Goal: Contribute content: Contribute content

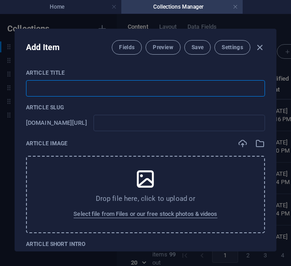
click at [115, 93] on input "text" at bounding box center [145, 88] width 239 height 16
type input "O"
type input "o"
type input "Op"
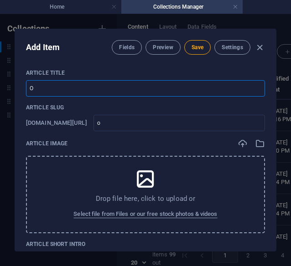
type input "op"
type input "Opi"
type input "opi"
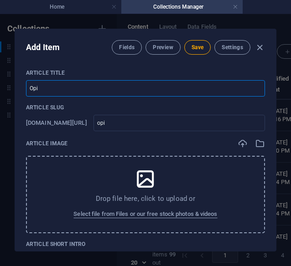
type input "Opin"
type input "opin"
type input "Opini"
type input "opini"
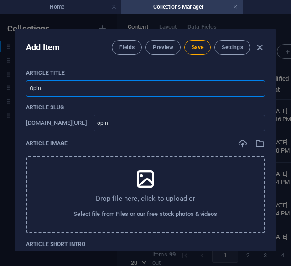
type input "opini"
type input "Opini A"
type input "opini-a"
type input "Opini Ad"
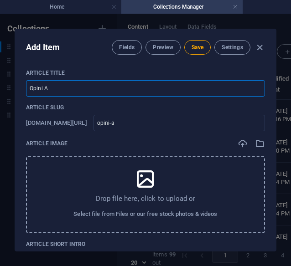
type input "opini-ad"
type input "Opini Ada"
type input "opini-ada"
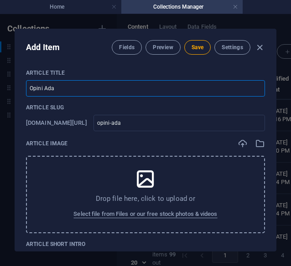
type input "Opini Adal"
type input "opini-adal"
type input "Opini Adala"
type input "opini-adala"
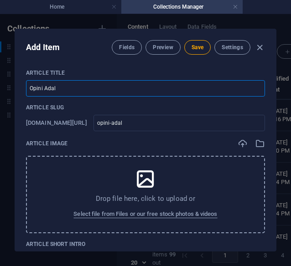
type input "opini-adala"
type input "Opini Adalah"
type input "opini-adalah"
type input "Opini Adalah: D"
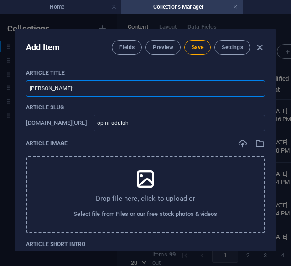
type input "opini-adalah-d"
type input "Opini Adalah: De"
type input "opini-adalah-de"
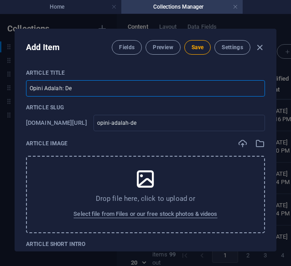
type input "Opini Adalah: Def"
type input "opini-adalah-def"
type input "[PERSON_NAME]: Defi"
type input "opini-adalah-defi"
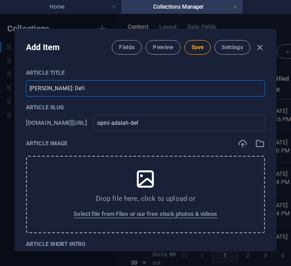
type input "opini-adalah-defi"
type input "[PERSON_NAME]: Defin"
type input "opini-adalah-defin"
type input "[PERSON_NAME]: Defini"
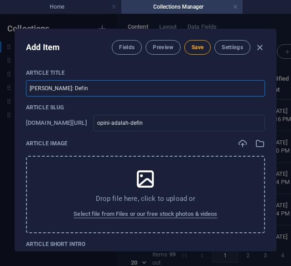
type input "opini-adalah-defini"
type input "[PERSON_NAME]: Definis"
type input "opini-adalah-definis"
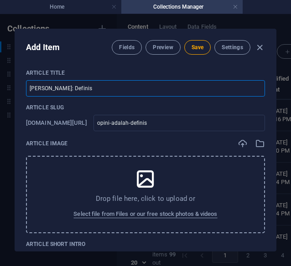
type input "Opini Adalah: Definisi"
type input "opini-adalah-definisi"
type input "Opini Adalah: Definisim"
type input "opini-adalah-definisim"
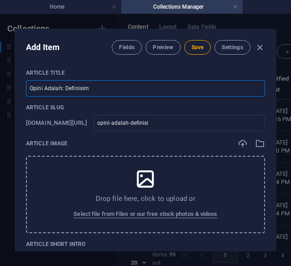
type input "opini-adalah-definisim"
type input "Opini Adalah: Definisi"
type input "opini-adalah-definisi"
type input "Opini Adalah: Definisi, P"
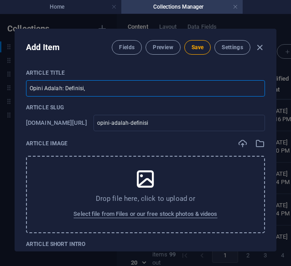
type input "opini-adalah-definisi-p"
type input "Opini Adalah: Definisi, Pe"
type input "opini-adalah-definisi-pe"
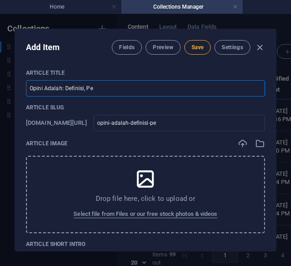
type input "Opini Adalah: Definisi, Per"
type input "opini-adalah-definisi-per"
type input "Opini Adalah: Definisi, Pera"
type input "opini-adalah-definisi-pera"
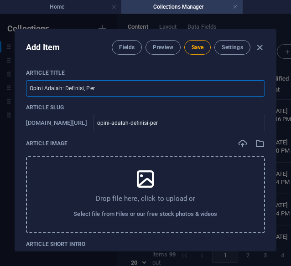
type input "opini-adalah-definisi-pera"
type input "[PERSON_NAME]: Definisi, Peran"
type input "opini-adalah-definisi-peran"
type input "[PERSON_NAME]: Definisi, Peran, d"
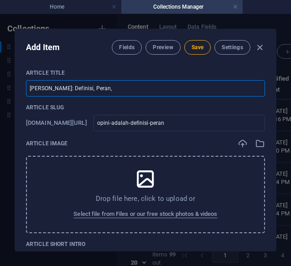
type input "opini-adalah-definisi-peran-d"
type input "[PERSON_NAME]: Definisi, Peran, da"
type input "opini-adalah-definisi-peran-da"
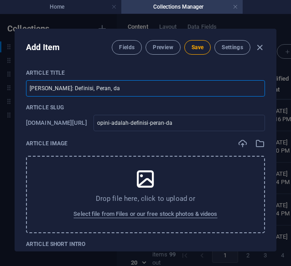
type input "[PERSON_NAME]: Definisi, Peran, dan"
type input "opini-adalah-definisi-peran-dan"
type input "Opini Adalah: Definisi, Peran, dan P"
type input "opini-adalah-definisi-peran-dan-p"
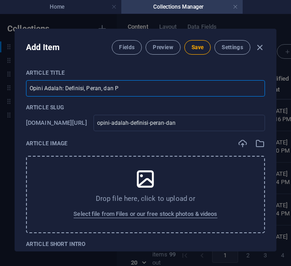
type input "opini-adalah-definisi-peran-dan-p"
type input "[PERSON_NAME]: Definisi, Peran, dan Pe"
type input "opini-adalah-definisi-peran-dan-pe"
type input "Opini Adalah: Definisi, Peran, dan Pen"
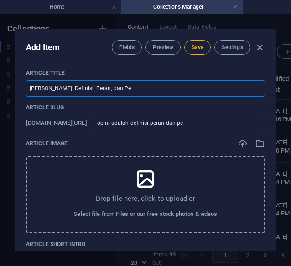
type input "opini-adalah-definisi-peran-dan-pen"
type input "Opini Adalah: Definisi, Peran, dan Pent"
type input "opini-adalah-definisi-peran-dan-pent"
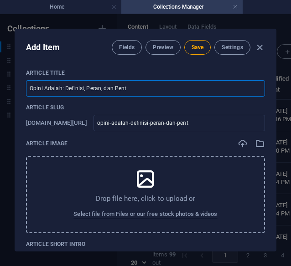
type input "Opini Adalah: Definisi, Peran, dan Penti"
type input "opini-adalah-definisi-peran-dan-penti"
type input "Opini Adalah: Definisi, Peran, dan Pentin"
type input "opini-adalah-definisi-peran-dan-pentin"
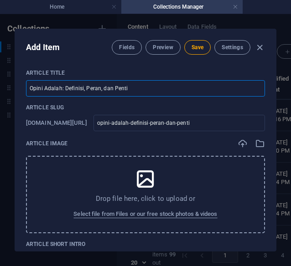
type input "opini-adalah-definisi-peran-dan-pentin"
type input "[PERSON_NAME]: Definisi, Peran, dan Penting"
type input "opini-adalah-definisi-peran-dan-penting"
type input "Opini Adalah: Definisi, Peran, dan Pentingn"
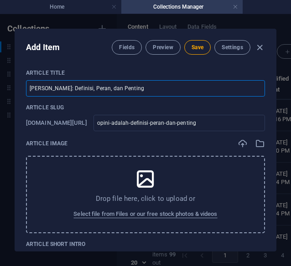
type input "opini-adalah-definisi-peran-dan-pentingn"
type input "Opini Adalah: Definisi, Peran, dan Pentingny"
type input "opini-adalah-definisi-peran-dan-pentingny"
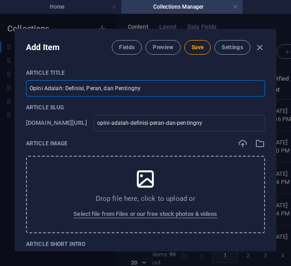
type input "Opini Adalah: Definisi, Peran, dan Pentingnya"
type input "opini-adalah-definisi-peran-dan-pentingnya"
type input "Opini Adalah: Definisi, Peran, dan Pentingnya d"
type input "opini-adalah-definisi-peran-dan-pentingnya-d"
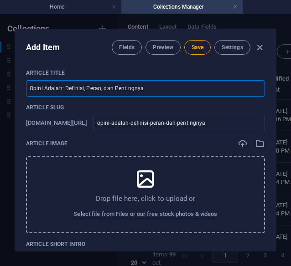
type input "opini-adalah-definisi-peran-dan-pentingnya-d"
type input "Opini Adalah: Definisi, Peran, dan Pentingnya da"
type input "opini-adalah-definisi-peran-dan-pentingnya-da"
type input "Opini Adalah: Definisi, Peran, dan Pentingnya dal"
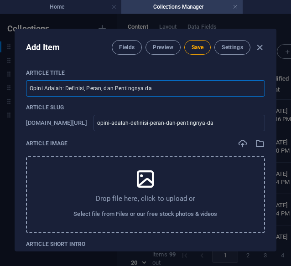
type input "opini-adalah-definisi-peran-dan-pentingnya-dal"
type input "Opini Adalah: Definisi, Peran, dan Pentingnya dala"
type input "opini-adalah-definisi-peran-dan-pentingnya-dala"
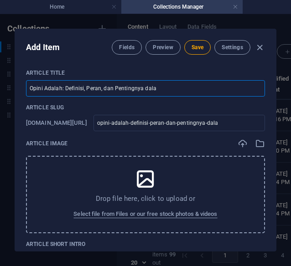
type input "Opini Adalah: Definisi, Peran, dan Pentingnya dalam"
type input "opini-adalah-definisi-peran-dan-pentingnya-dalam"
type input "Opini Adalah: Definisi, Peran, dan Pentingnya dalam K"
type input "opini-adalah-definisi-peran-dan-pentingnya-dalam-k"
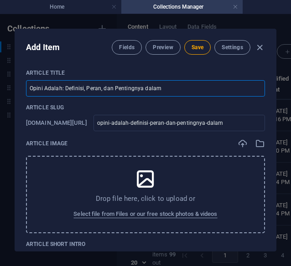
type input "opini-adalah-definisi-peran-dan-pentingnya-dalam-k"
type input "Opini Adalah: Definisi, Peran, dan Pentingnya dalam Ke"
type input "opini-adalah-definisi-peran-dan-pentingnya-dalam-ke"
type input "Opini Adalah: Definisi, Peran, dan Pentingnya dalam Keh"
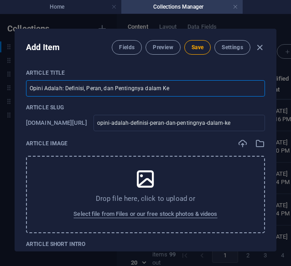
type input "opini-adalah-definisi-peran-dan-pentingnya-dalam-keh"
type input "Opini Adalah: Definisi, Peran, dan Pentingnya dalam Kehi"
type input "opini-adalah-definisi-peran-dan-pentingnya-dalam-kehi"
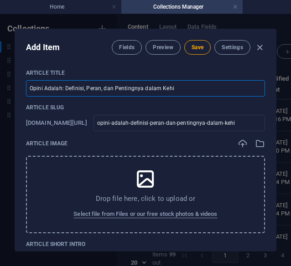
type input "Opini Adalah: Definisi, Peran, dan Pentingnya dalam Kehid"
type input "opini-adalah-definisi-peran-dan-pentingnya-dalam-kehid"
type input "Opini Adalah: Definisi, Peran, dan Pentingnya dalam Kehidu"
type input "opini-adalah-definisi-peran-dan-pentingnya-dalam-kehidu"
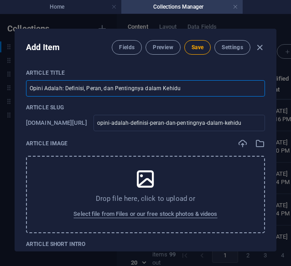
type input "opini-adalah-definisi-peran-dan-pentingnya-dalam-kehidu"
type input "Opini Adalah: Definisi, Peran, dan Pentingnya dalam Kehidup"
type input "opini-adalah-definisi-peran-dan-pentingnya-dalam-kehidup"
type input "Opini Adalah: Definisi, Peran, dan Pentingnya dalam Kehidupa"
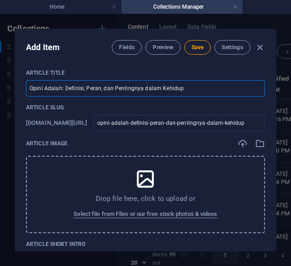
type input "opini-adalah-definisi-peran-dan-pentingnya-dalam-kehidupa"
type input "Opini Adalah: Definisi, Peran, dan Pentingnya dalam Kehidupan"
type input "opini-adalah-definisi-peran-dan-pentingnya-dalam-kehidupan"
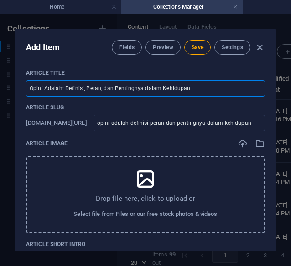
type input "Opini Adalah: Definisi, Peran, dan Pentingnya dalam Kehidupan S"
type input "opini-adalah-definisi-peran-dan-pentingnya-dalam-kehidupan-s"
type input "Opini Adalah: Definisi, Peran, dan Pentingnya dalam Kehidupan Se"
type input "opini-adalah-definisi-peran-dan-pentingnya-dalam-kehidupan-se"
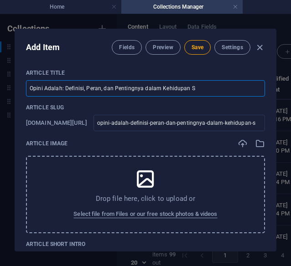
type input "opini-adalah-definisi-peran-dan-pentingnya-dalam-kehidupan-se"
type input "Opini Adalah: Definisi, Peran, dan Pentingnya dalam Kehidupan Seh"
type input "opini-adalah-definisi-peran-dan-pentingnya-dalam-kehidupan-seh"
type input "Opini Adalah: Definisi, Peran, dan Pentingnya dalam Kehidupan Seha"
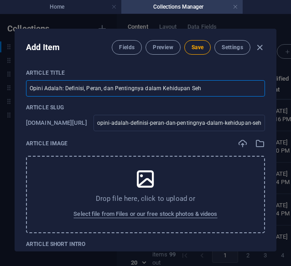
type input "opini-adalah-definisi-peran-dan-pentingnya-dalam-kehidupan-seha"
type input "Opini Adalah: Definisi, Peran, dan Pentingnya dalam Kehidupan Sehar"
type input "opini-adalah-definisi-peran-dan-pentingnya-dalam-kehidupan-sehar"
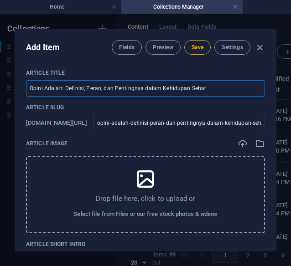
type input "Opini Adalah: Definisi, Peran, dan Pentingnya dalam Kehidupan Sehari"
type input "opini-adalah-definisi-peran-dan-pentingnya-dalam-kehidupan-sehari"
type input "Opini Adalah: Definisi, Peran, dan Pentingnya dalam Kehidupan Sehari-h"
type input "opini-adalah-definisi-peran-dan-pentingnya-dalam-kehidupan-sehari-h"
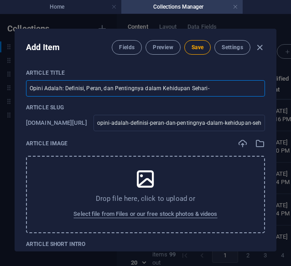
type input "opini-adalah-definisi-peran-dan-pentingnya-dalam-kehidupan-sehari-h"
type input "Opini Adalah: Definisi, Peran, dan Pentingnya dalam Kehidupan Sehari-ha"
type input "opini-adalah-definisi-peran-dan-pentingnya-dalam-kehidupan-sehari-ha"
type input "Opini Adalah: Definisi, Peran, dan Pentingnya dalam Kehidupan Sehari-har"
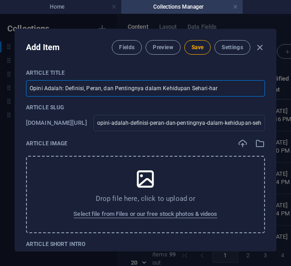
type input "opini-adalah-definisi-peran-dan-pentingnya-dalam-kehidupan-sehari-har"
type input "Opini Adalah: Definisi, Peran, dan Pentingnya dalam Kehidupan Sehari-hari"
type input "opini-adalah-definisi-peran-dan-pentingnya-dalam-kehidupan-sehari-hari"
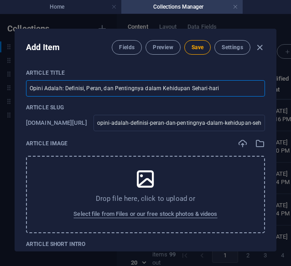
scroll to position [47, 0]
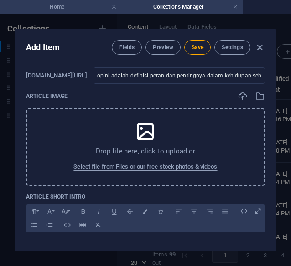
type input "Opini Adalah: Definisi, Peran, dan Pentingnya dalam Kehidupan Sehari-hari"
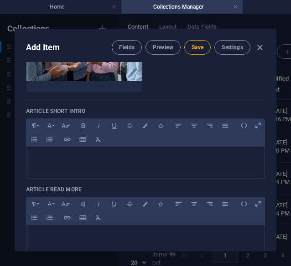
scroll to position [164, 0]
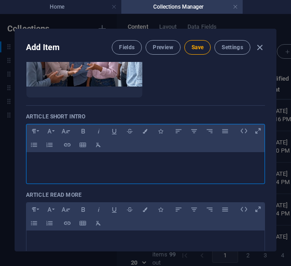
click at [108, 171] on div at bounding box center [145, 165] width 238 height 27
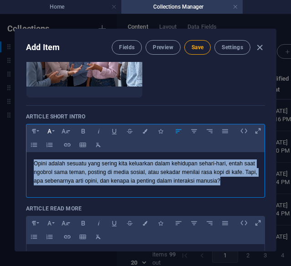
click at [52, 129] on icon "button" at bounding box center [50, 131] width 8 height 11
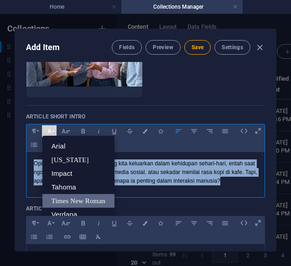
click at [75, 196] on link "Times New Roman" at bounding box center [78, 201] width 72 height 14
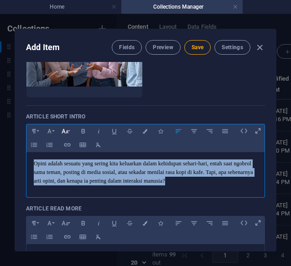
click at [70, 132] on button "Font Size" at bounding box center [64, 131] width 15 height 12
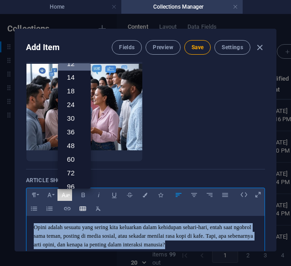
scroll to position [99, 0]
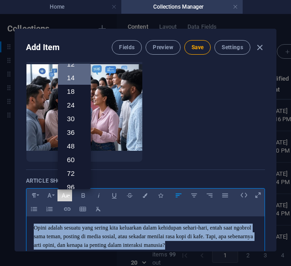
click at [72, 79] on link "14" at bounding box center [74, 78] width 33 height 14
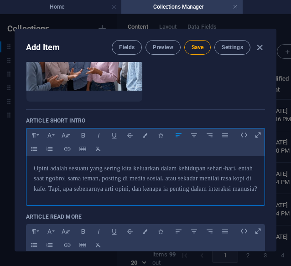
scroll to position [160, 0]
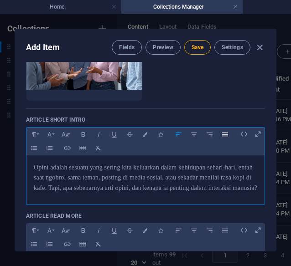
click at [223, 136] on icon "button" at bounding box center [225, 134] width 8 height 11
click at [114, 201] on div "Opini adalah sesuatu yang sering kita keluarkan dalam kehidupan sehari-hari, en…" at bounding box center [145, 177] width 238 height 45
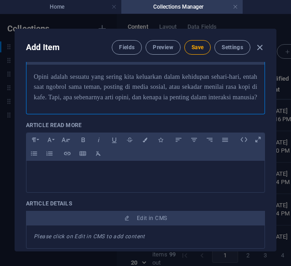
scroll to position [252, 0]
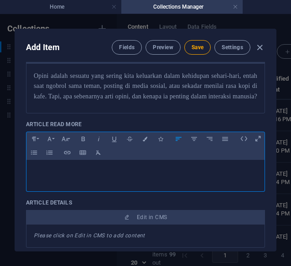
click at [119, 187] on div at bounding box center [145, 173] width 238 height 27
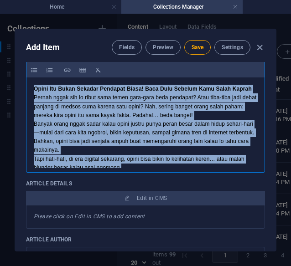
scroll to position [1, 0]
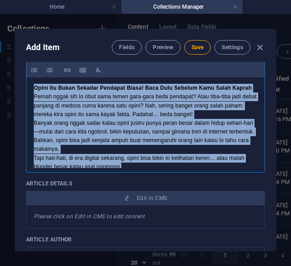
click at [222, 59] on icon "button" at bounding box center [225, 57] width 6 height 4
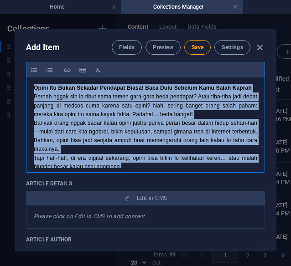
click at [243, 91] on strong "Opini Itu Bukan Sekadar Pendapat Biasa! Baca Dulu Sebelum Kamu Salah Kaprah" at bounding box center [143, 88] width 218 height 6
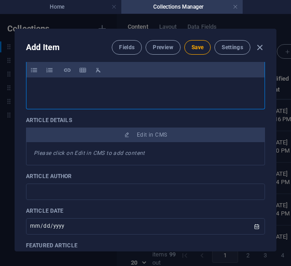
scroll to position [335, 0]
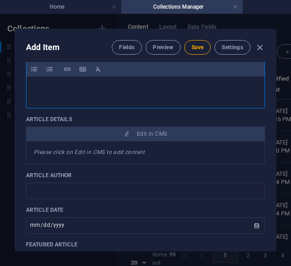
click at [125, 93] on h1 "​" at bounding box center [145, 88] width 223 height 9
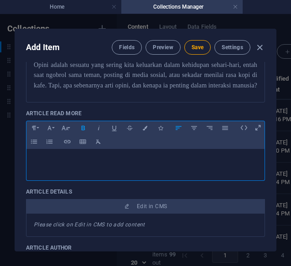
scroll to position [269, 0]
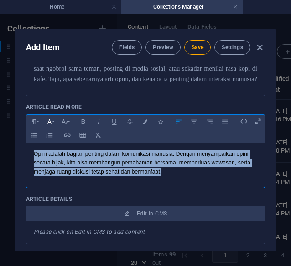
click at [53, 128] on button "Font Family" at bounding box center [49, 122] width 15 height 12
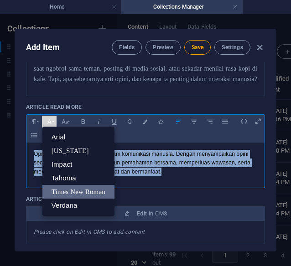
click at [70, 199] on link "Times New Roman" at bounding box center [78, 192] width 72 height 14
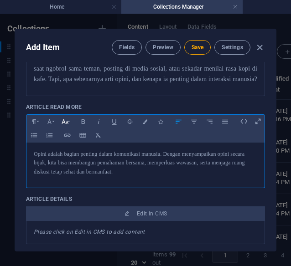
click at [70, 128] on button "Font Size" at bounding box center [64, 122] width 15 height 12
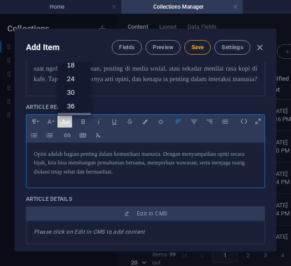
scroll to position [0, 0]
click at [78, 76] on link "14" at bounding box center [74, 69] width 33 height 14
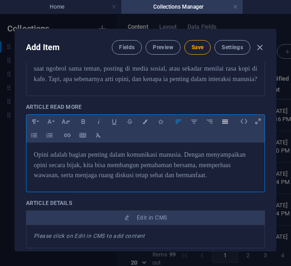
click at [220, 128] on button "Align Justify" at bounding box center [224, 122] width 15 height 12
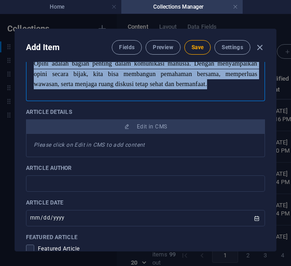
scroll to position [361, 0]
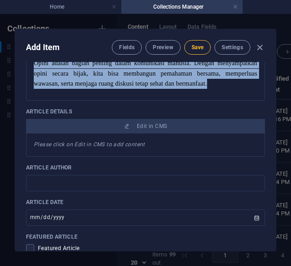
click at [193, 42] on button "Save" at bounding box center [197, 47] width 26 height 15
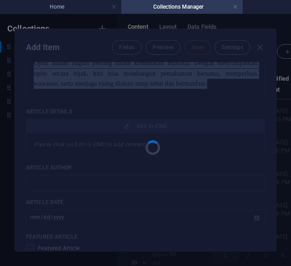
type input "opini-adalah-definisi-peran-dan-pentingnya-dalam-kehidupan-sehari-hari"
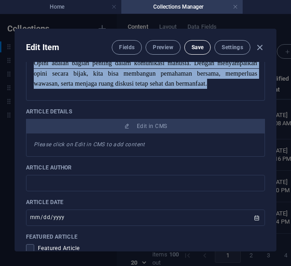
click at [202, 45] on button "Save" at bounding box center [197, 47] width 26 height 15
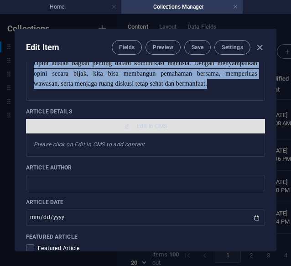
click at [175, 130] on span "Edit in CMS" at bounding box center [146, 126] width 232 height 7
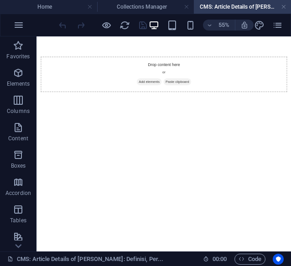
scroll to position [0, 0]
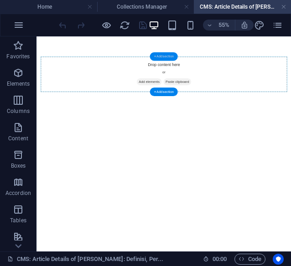
click at [164, 57] on div "+ Add section" at bounding box center [164, 56] width 28 height 9
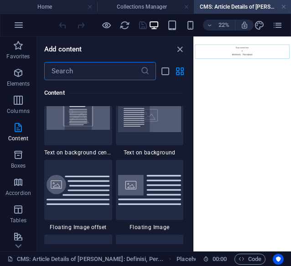
scroll to position [1917, 0]
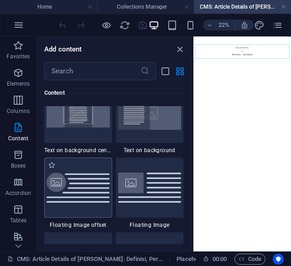
click at [78, 186] on img at bounding box center [77, 188] width 63 height 31
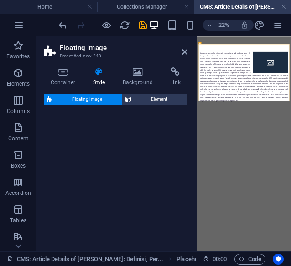
select select "%"
select select "rem"
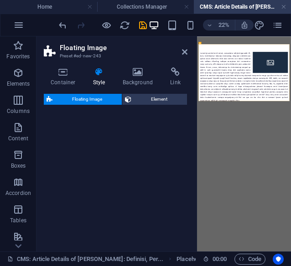
select select "preset-float-container-v3-custom"
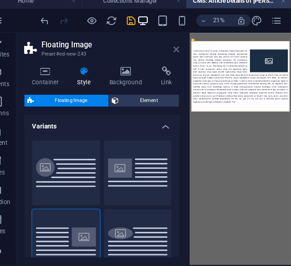
click at [185, 54] on icon at bounding box center [184, 51] width 5 height 7
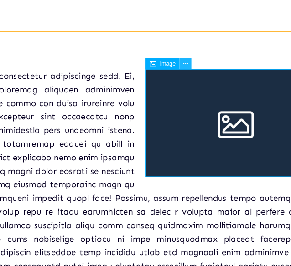
click at [210, 74] on icon at bounding box center [208, 73] width 3 height 5
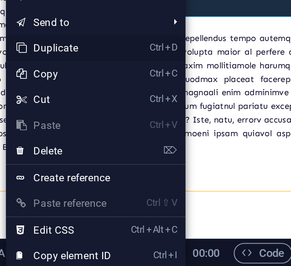
scroll to position [0, 0]
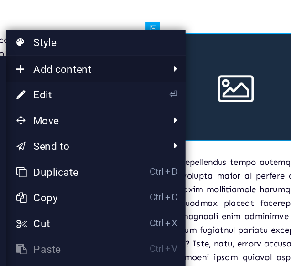
click at [177, 90] on span "Add content" at bounding box center [154, 96] width 82 height 14
click at [191, 91] on span "Add content" at bounding box center [154, 96] width 82 height 14
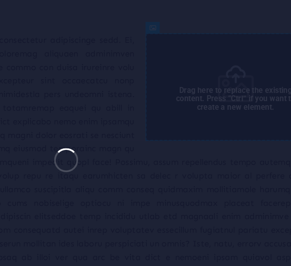
select select "%"
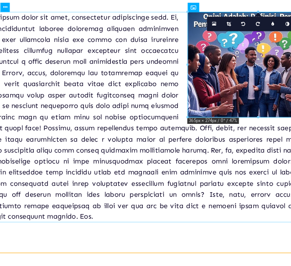
click at [120, 266] on div at bounding box center [187, 147] width 416 height 249
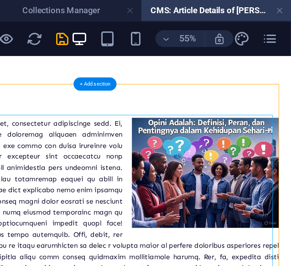
scroll to position [4, 0]
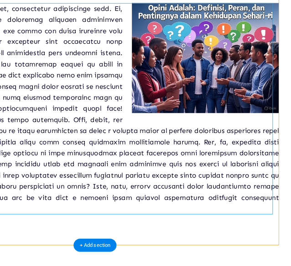
click at [129, 256] on div at bounding box center [130, 138] width 433 height 249
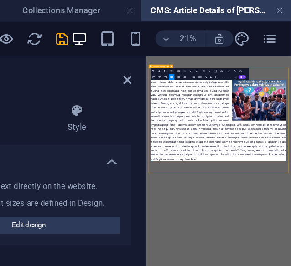
scroll to position [0, 0]
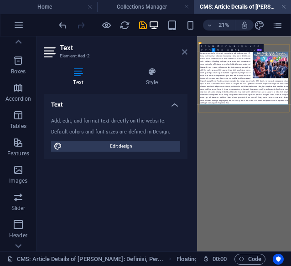
click at [183, 49] on icon at bounding box center [184, 51] width 5 height 7
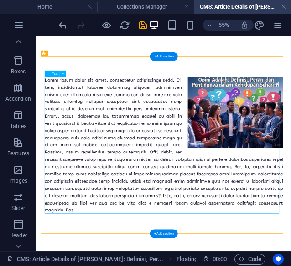
click at [261, 266] on div at bounding box center [267, 233] width 433 height 249
click at [259, 266] on div at bounding box center [267, 233] width 433 height 249
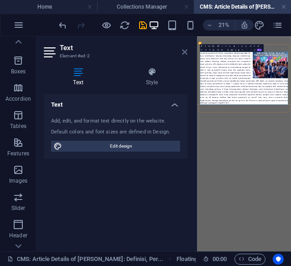
click at [182, 52] on icon at bounding box center [184, 51] width 5 height 7
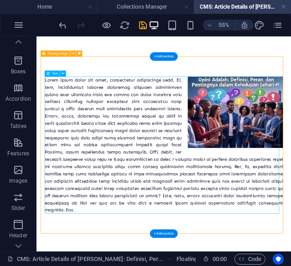
click at [202, 266] on div at bounding box center [267, 233] width 433 height 249
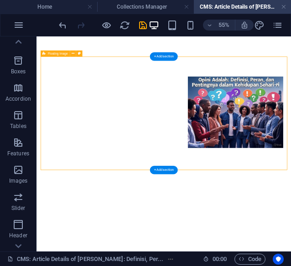
click at [77, 101] on div at bounding box center [268, 158] width 448 height 170
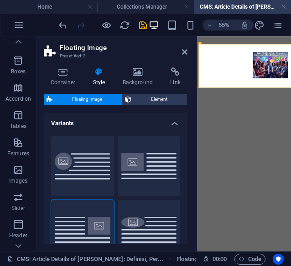
click at [59, 72] on icon at bounding box center [63, 71] width 39 height 9
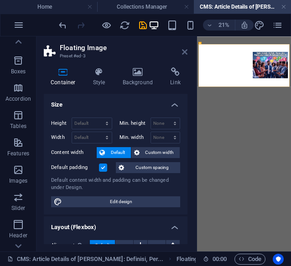
click at [185, 52] on icon at bounding box center [184, 51] width 5 height 7
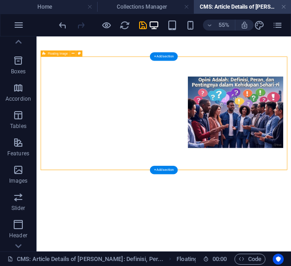
click at [145, 160] on div at bounding box center [268, 158] width 448 height 170
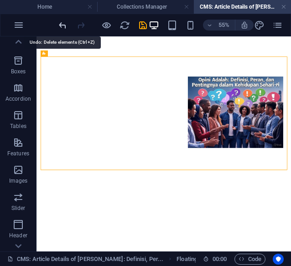
click at [64, 30] on icon "undo" at bounding box center [62, 25] width 10 height 10
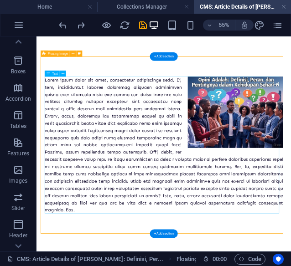
click at [121, 135] on div at bounding box center [267, 233] width 433 height 249
click at [89, 143] on div at bounding box center [267, 233] width 433 height 249
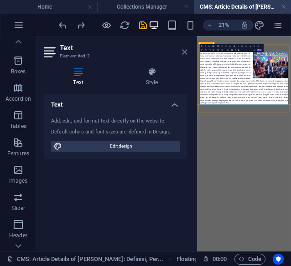
click at [182, 51] on icon at bounding box center [184, 51] width 5 height 7
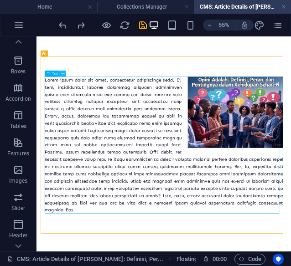
click at [63, 75] on icon at bounding box center [63, 73] width 3 height 5
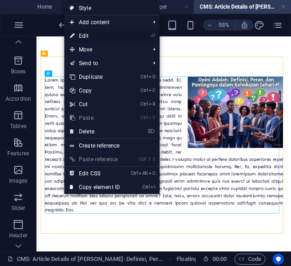
click at [90, 37] on link "⏎ Edit" at bounding box center [94, 36] width 61 height 14
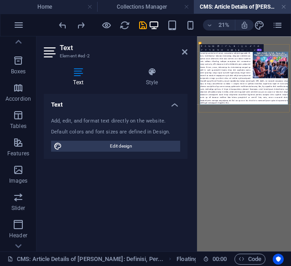
click at [81, 73] on icon at bounding box center [78, 71] width 69 height 9
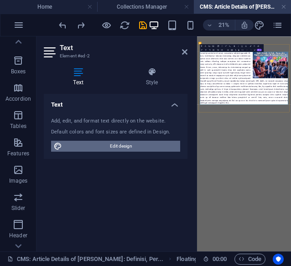
click at [118, 146] on span "Edit design" at bounding box center [121, 146] width 113 height 11
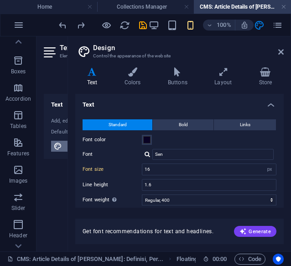
drag, startPoint x: 118, startPoint y: 146, endPoint x: 188, endPoint y: 113, distance: 78.3
click at [282, 52] on icon at bounding box center [280, 51] width 5 height 7
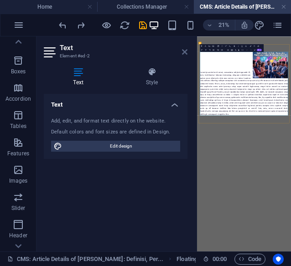
click at [184, 52] on icon at bounding box center [184, 51] width 5 height 7
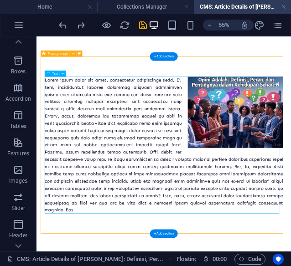
scroll to position [4, 0]
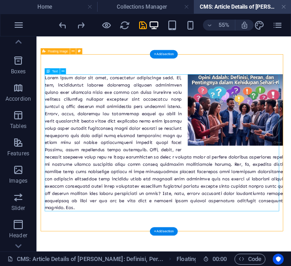
click at [249, 258] on div at bounding box center [267, 229] width 433 height 249
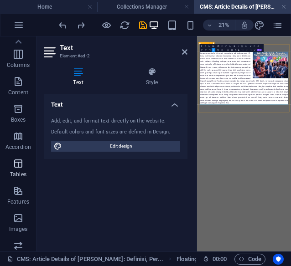
scroll to position [0, 0]
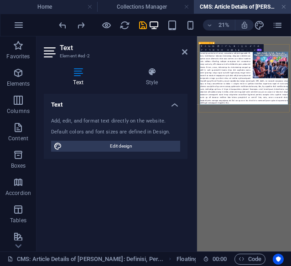
click at [82, 77] on h4 "Text" at bounding box center [80, 76] width 72 height 19
click at [183, 51] on icon at bounding box center [184, 51] width 5 height 7
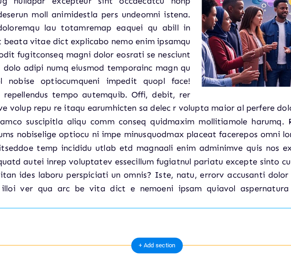
click at [160, 196] on div at bounding box center [152, 77] width 433 height 249
click at [150, 196] on div at bounding box center [152, 77] width 433 height 249
click at [154, 196] on div at bounding box center [152, 77] width 433 height 249
click at [151, 196] on div at bounding box center [152, 77] width 433 height 249
click at [210, 221] on div at bounding box center [153, 78] width 448 height 322
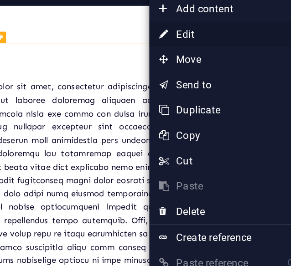
click at [198, 57] on link "⏎ Edit" at bounding box center [190, 52] width 61 height 14
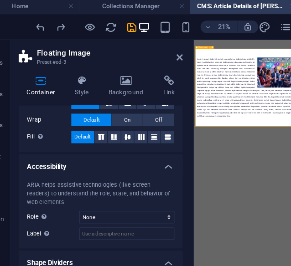
scroll to position [202, 0]
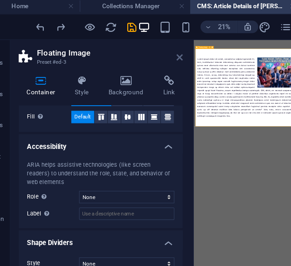
click at [184, 51] on icon at bounding box center [184, 51] width 5 height 7
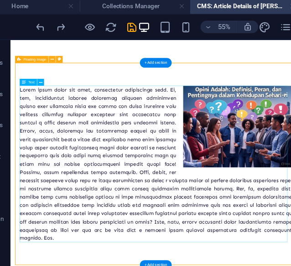
click at [180, 266] on div at bounding box center [241, 237] width 433 height 249
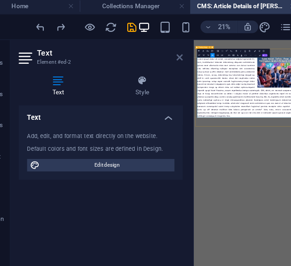
click at [185, 54] on icon at bounding box center [184, 51] width 5 height 7
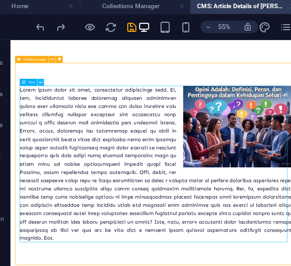
click at [63, 74] on icon at bounding box center [63, 73] width 3 height 5
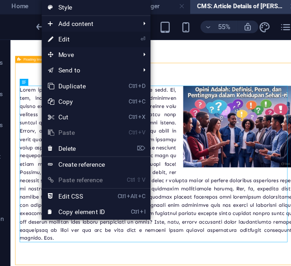
click at [96, 32] on link "⏎ Edit" at bounding box center [94, 36] width 61 height 14
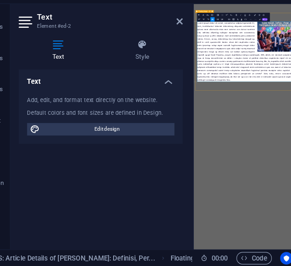
scroll to position [0, 0]
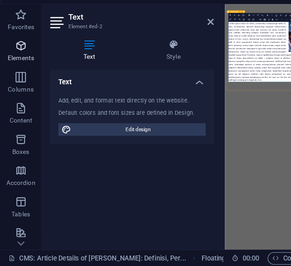
click at [26, 78] on span "Elements" at bounding box center [18, 78] width 36 height 22
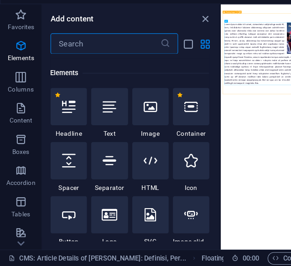
scroll to position [97, 0]
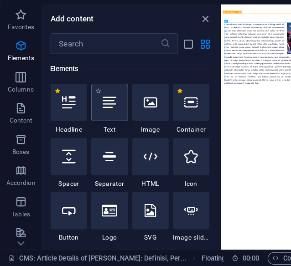
click at [100, 120] on icon at bounding box center [96, 123] width 12 height 12
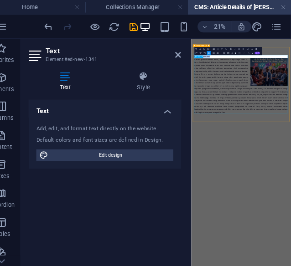
scroll to position [0, 0]
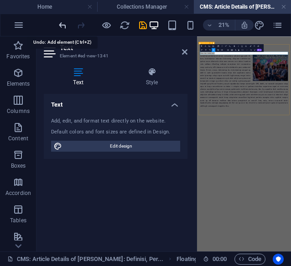
click at [63, 27] on icon "undo" at bounding box center [62, 25] width 10 height 10
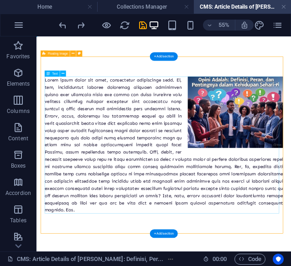
click at [133, 161] on div at bounding box center [267, 233] width 433 height 249
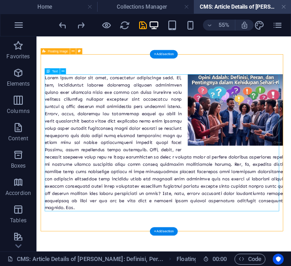
click at [144, 235] on div at bounding box center [267, 229] width 433 height 249
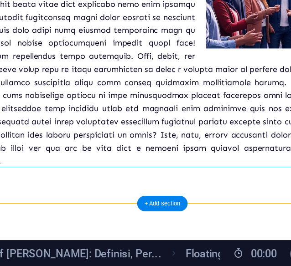
click at [160, 160] on div at bounding box center [163, 43] width 433 height 249
drag, startPoint x: 160, startPoint y: 160, endPoint x: 112, endPoint y: 164, distance: 47.5
click at [112, 164] on div at bounding box center [163, 43] width 433 height 249
drag, startPoint x: 167, startPoint y: 161, endPoint x: 102, endPoint y: 158, distance: 65.7
click at [102, 158] on div at bounding box center [163, 43] width 433 height 249
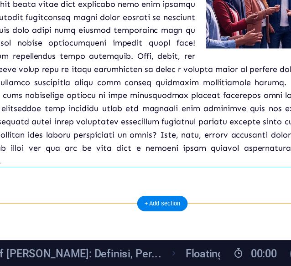
drag, startPoint x: 160, startPoint y: 165, endPoint x: 106, endPoint y: 102, distance: 83.1
click at [106, 102] on div at bounding box center [163, 43] width 433 height 249
drag, startPoint x: 161, startPoint y: 164, endPoint x: 135, endPoint y: 139, distance: 35.5
click at [135, 139] on div at bounding box center [163, 43] width 433 height 249
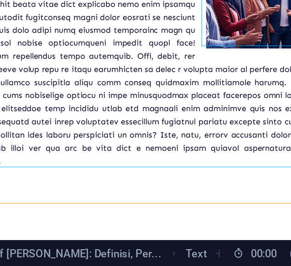
drag, startPoint x: 135, startPoint y: 139, endPoint x: 134, endPoint y: 225, distance: 86.2
click at [134, 225] on div at bounding box center [163, 43] width 463 height 395
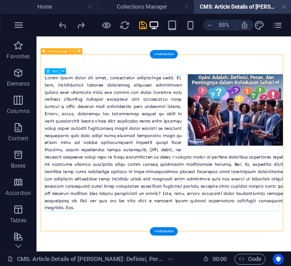
click at [217, 223] on div at bounding box center [267, 229] width 433 height 249
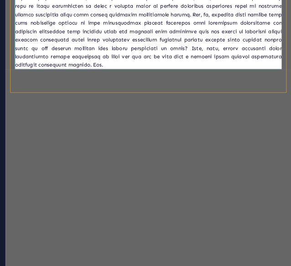
scroll to position [0, 0]
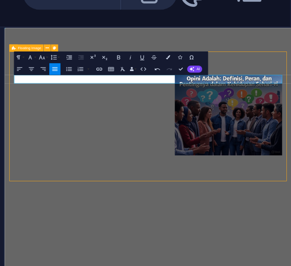
click at [67, 105] on p at bounding box center [227, 107] width 416 height 13
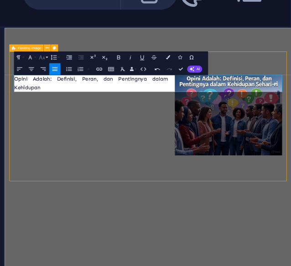
click at [210, 46] on icon "button" at bounding box center [209, 46] width 2 height 2
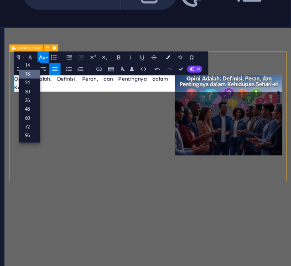
scroll to position [73, 0]
click at [206, 54] on link "24" at bounding box center [204, 54] width 7 height 3
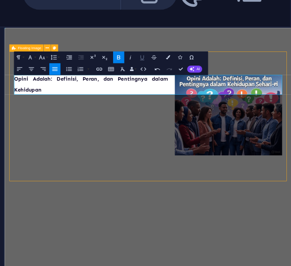
click at [242, 44] on button "Underline" at bounding box center [242, 46] width 4 height 4
click at [111, 124] on p "Opini Adalah: Definisi, Peran, dan Pentingnya dalam Kehidupan ​" at bounding box center [227, 116] width 416 height 31
click at [242, 46] on icon "button" at bounding box center [242, 46] width 2 height 2
click at [92, 128] on p "Opini Adalah: Definisi, Peran, dan Pentingnya dalam Kehidupan ​" at bounding box center [227, 116] width 416 height 31
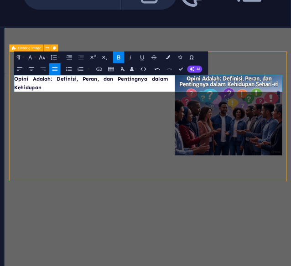
click at [211, 49] on icon "button" at bounding box center [209, 50] width 2 height 2
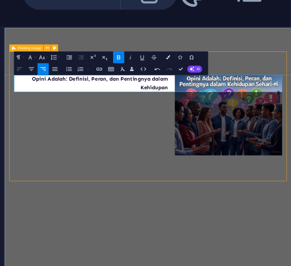
click at [201, 51] on button "Align Left" at bounding box center [202, 50] width 4 height 4
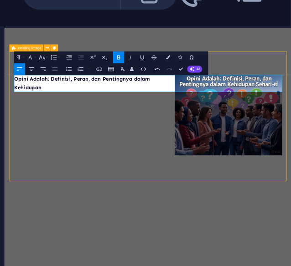
click at [214, 49] on icon "button" at bounding box center [213, 50] width 2 height 2
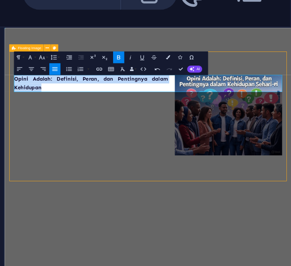
click at [203, 228] on div "Opini Adalah: Definisi, Peran, dan Pentingnya dalam Kehidupan ​" at bounding box center [227, 146] width 430 height 165
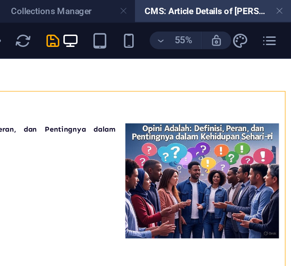
click at [163, 122] on div "Opini Adalah: Definisi, Peran, dan Pentingnya dalam Kehidupan" at bounding box center [113, 180] width 448 height 170
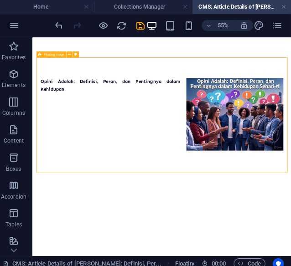
scroll to position [0, 0]
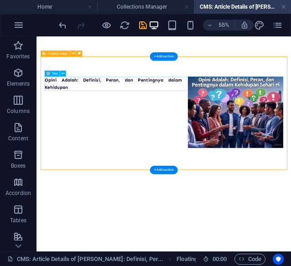
click at [87, 125] on div "Opini Adalah: Definisi, Peran, dan Pentingnya dalam Kehidupan" at bounding box center [267, 122] width 433 height 26
click at [96, 126] on div "Opini Adalah: Definisi, Peran, dan Pentingnya dalam Kehidupan" at bounding box center [267, 122] width 433 height 26
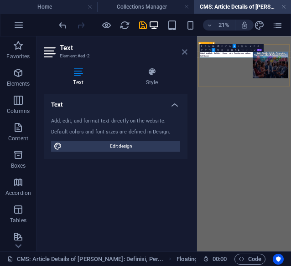
click at [187, 53] on icon at bounding box center [184, 51] width 5 height 7
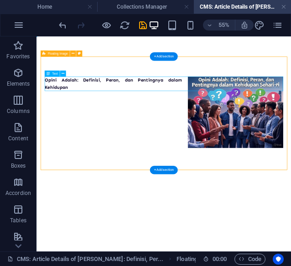
click at [157, 120] on div "Opini Adalah: Definisi, Peran, dan Pentingnya dalam Kehidupan" at bounding box center [267, 122] width 433 height 26
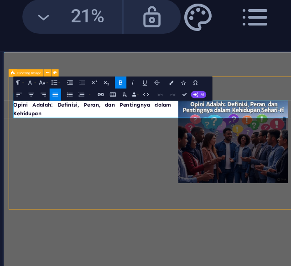
click at [80, 146] on p "Opini Adalah: Definisi, Peran, dan Pentingnya dalam Kehidupan" at bounding box center [226, 138] width 416 height 26
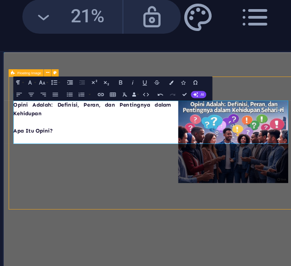
click at [44, 189] on p "​" at bounding box center [226, 183] width 416 height 13
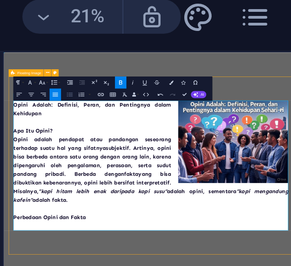
click at [219, 51] on icon "button" at bounding box center [218, 50] width 2 height 2
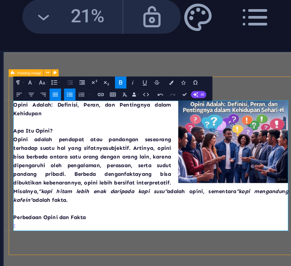
click at [217, 51] on icon "button" at bounding box center [218, 50] width 2 height 2
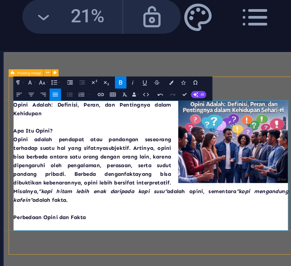
click at [217, 51] on icon "button" at bounding box center [218, 50] width 2 height 2
click at [222, 47] on icon "button" at bounding box center [222, 46] width 2 height 2
click at [218, 49] on icon "button" at bounding box center [218, 50] width 2 height 2
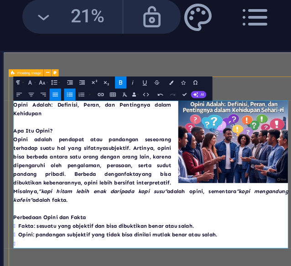
click at [217, 50] on icon "button" at bounding box center [218, 50] width 2 height 2
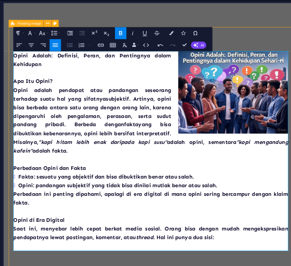
click at [218, 50] on icon "button" at bounding box center [218, 50] width 2 height 2
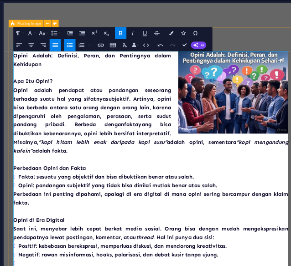
click at [219, 51] on button "Unordered List" at bounding box center [218, 50] width 4 height 4
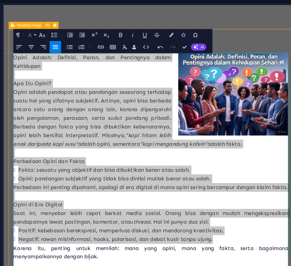
click at [206, 46] on button "Font Family" at bounding box center [206, 46] width 4 height 4
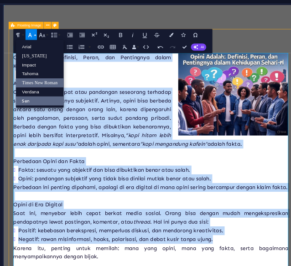
click at [210, 61] on link "Times New Roman" at bounding box center [208, 61] width 15 height 3
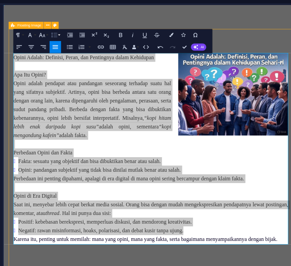
click at [212, 46] on icon "button" at bounding box center [213, 46] width 2 height 2
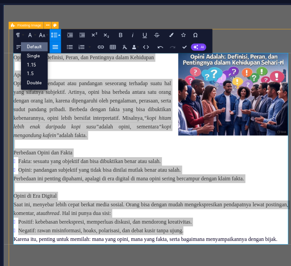
click at [212, 46] on icon "button" at bounding box center [213, 46] width 2 height 2
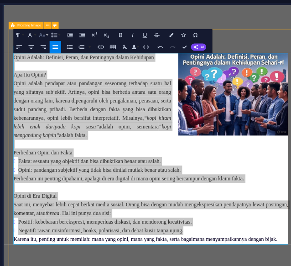
click at [210, 46] on button "Font Size" at bounding box center [210, 46] width 4 height 4
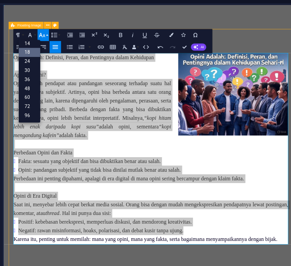
scroll to position [73, 0]
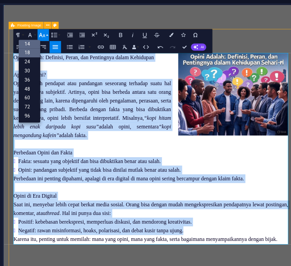
click at [207, 48] on link "14" at bounding box center [204, 48] width 7 height 3
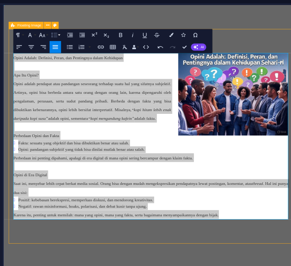
click at [214, 46] on button "Line Height" at bounding box center [213, 46] width 4 height 4
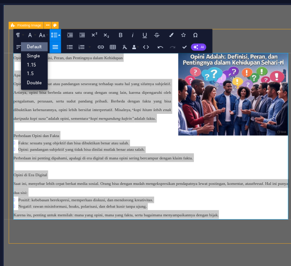
scroll to position [0, 0]
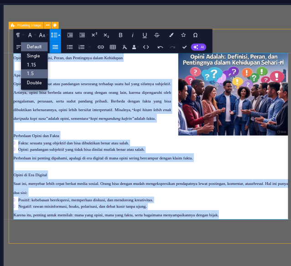
click at [209, 57] on link "1.5" at bounding box center [206, 58] width 9 height 3
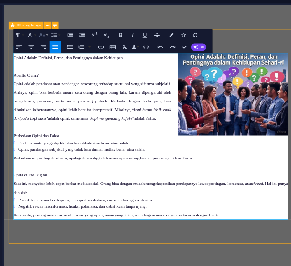
click at [211, 46] on button "Font Size" at bounding box center [210, 46] width 4 height 4
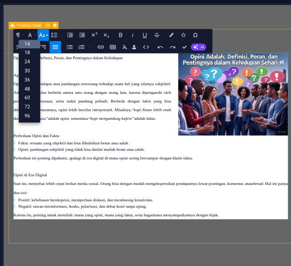
click at [211, 46] on button "Font Size" at bounding box center [210, 46] width 4 height 4
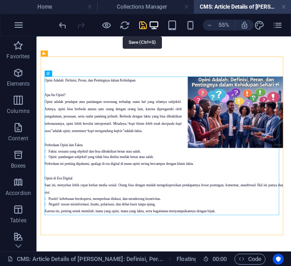
click at [143, 26] on icon "save" at bounding box center [143, 25] width 10 height 10
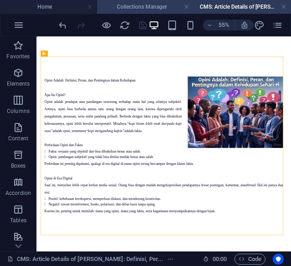
click at [158, 4] on h4 "Collections Manager" at bounding box center [145, 7] width 97 height 10
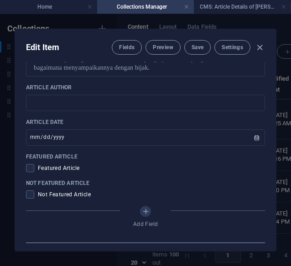
scroll to position [496, 0]
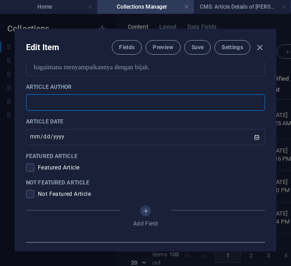
click at [74, 111] on input "text" at bounding box center [145, 102] width 239 height 16
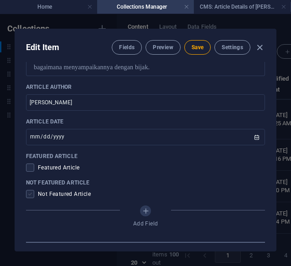
click at [30, 198] on span at bounding box center [30, 194] width 8 height 8
click at [30, 198] on input "checkbox" at bounding box center [32, 194] width 12 height 8
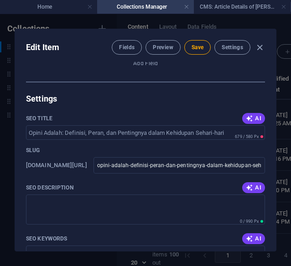
scroll to position [658, 0]
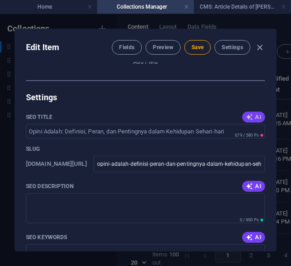
click at [256, 121] on span "AI" at bounding box center [253, 116] width 15 height 7
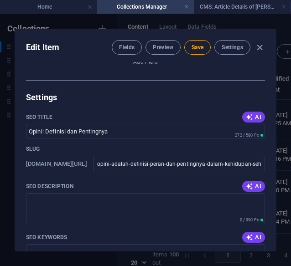
click at [251, 192] on button "AI" at bounding box center [253, 186] width 23 height 11
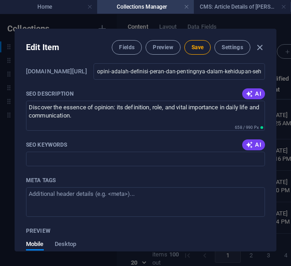
scroll to position [752, 0]
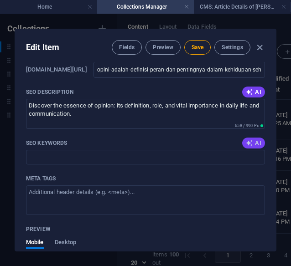
click at [253, 147] on span "AI" at bounding box center [253, 142] width 15 height 7
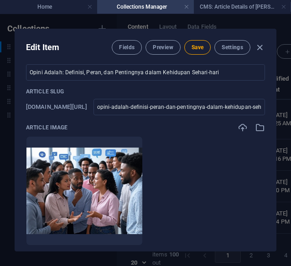
scroll to position [0, 0]
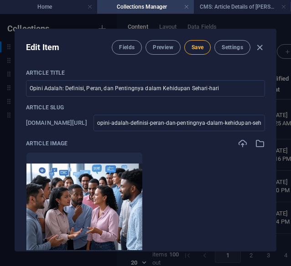
click at [194, 45] on span "Save" at bounding box center [197, 47] width 12 height 7
click at [200, 50] on span "Save" at bounding box center [197, 47] width 12 height 7
click at [258, 46] on icon "button" at bounding box center [259, 47] width 10 height 10
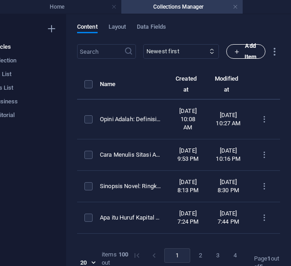
click at [242, 51] on span "Add Item" at bounding box center [246, 52] width 24 height 22
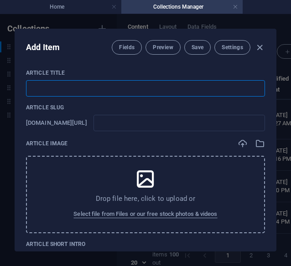
click at [61, 88] on input "text" at bounding box center [145, 88] width 239 height 16
paste input "de Pokok: Cara Mudah Menemukan Inti Bacaan Tanpa Ribet"
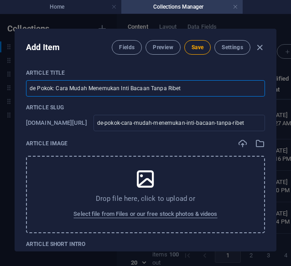
click at [33, 89] on input "de Pokok: Cara Mudah Menemukan Inti Bacaan Tanpa Ribet" at bounding box center [145, 88] width 239 height 16
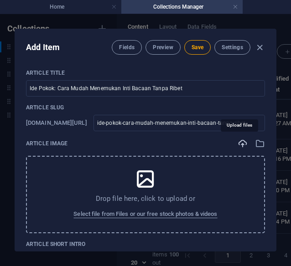
click at [239, 147] on icon "button" at bounding box center [242, 144] width 10 height 10
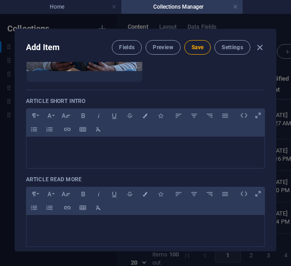
scroll to position [188, 0]
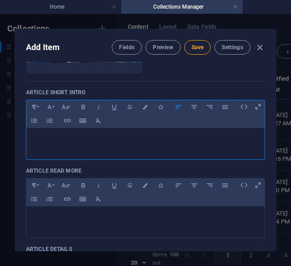
click at [57, 144] on div at bounding box center [145, 141] width 238 height 27
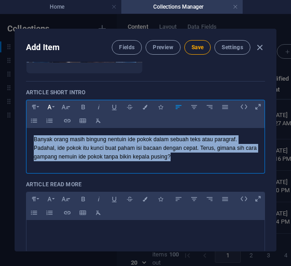
click at [53, 108] on button "Font Family" at bounding box center [49, 107] width 15 height 12
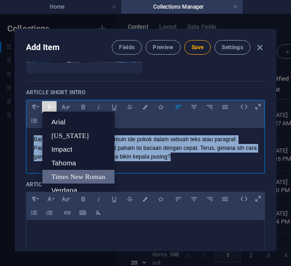
click at [70, 177] on link "Times New Roman" at bounding box center [78, 177] width 72 height 14
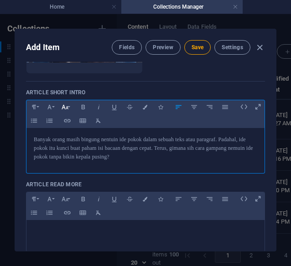
click at [71, 102] on button "Font Size" at bounding box center [64, 107] width 15 height 12
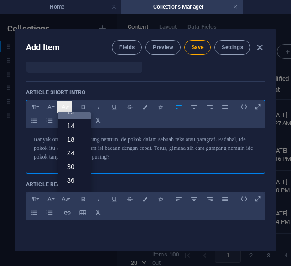
click at [67, 102] on icon "button" at bounding box center [65, 107] width 8 height 11
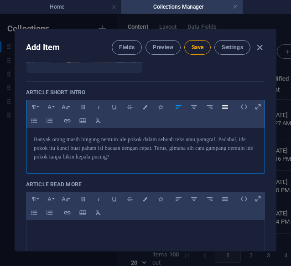
click at [222, 109] on icon "button" at bounding box center [225, 107] width 8 height 11
click at [122, 161] on div "Banyak orang masih bingung nentuin ide pokok dalam sebuah teks atau paragraf. P…" at bounding box center [145, 148] width 238 height 41
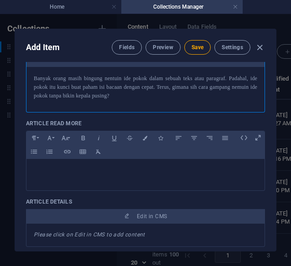
scroll to position [252, 0]
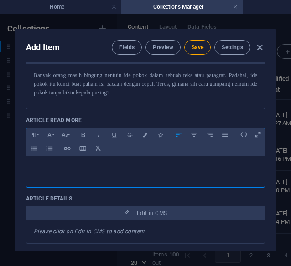
click at [77, 157] on div at bounding box center [145, 169] width 238 height 27
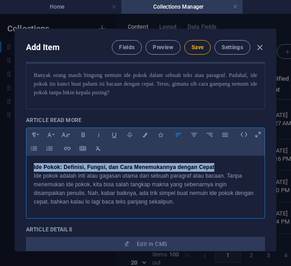
drag, startPoint x: 33, startPoint y: 165, endPoint x: 222, endPoint y: 165, distance: 188.7
click at [222, 165] on p "Ide Pokok: Definisi, Fungsi, dan Cara Menemukannya dengan Cepat" at bounding box center [145, 167] width 223 height 9
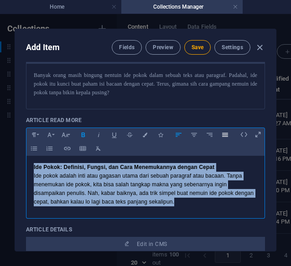
click at [228, 135] on icon "button" at bounding box center [225, 134] width 8 height 11
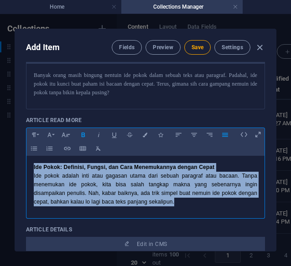
click at [217, 165] on p "Ide Pokok: Definisi, Fungsi, dan Cara Menemukannya dengan Cepat" at bounding box center [145, 167] width 223 height 9
click at [54, 134] on button "Font Family" at bounding box center [49, 135] width 15 height 12
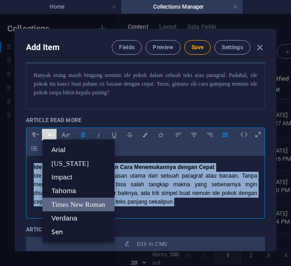
click at [82, 201] on link "Times New Roman" at bounding box center [78, 205] width 72 height 14
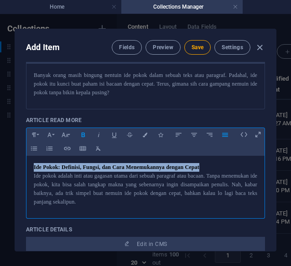
click at [99, 208] on div "Ide Pokok: Definisi, Fungsi, dan Cara Menemukannya dengan Cepat Ide pokok adala…" at bounding box center [145, 185] width 238 height 58
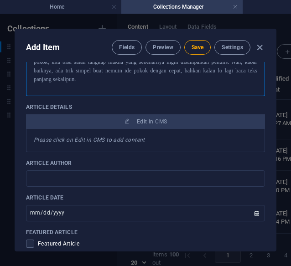
scroll to position [376, 0]
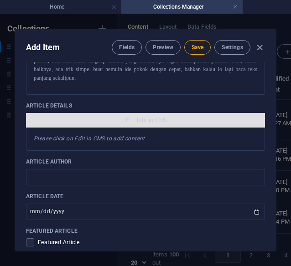
click at [146, 123] on button "Edit in CMS" at bounding box center [145, 120] width 239 height 15
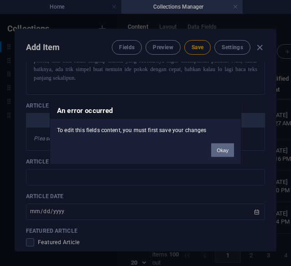
click at [224, 152] on button "Okay" at bounding box center [222, 151] width 23 height 14
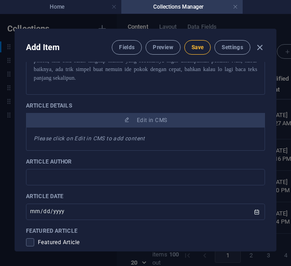
click at [199, 45] on span "Save" at bounding box center [197, 47] width 12 height 7
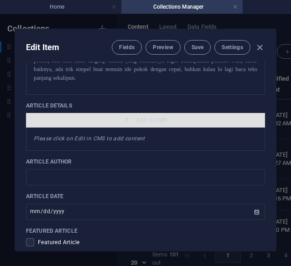
click at [169, 119] on span "Edit in CMS" at bounding box center [146, 120] width 232 height 7
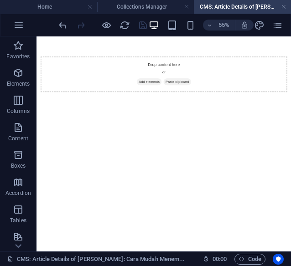
scroll to position [0, 0]
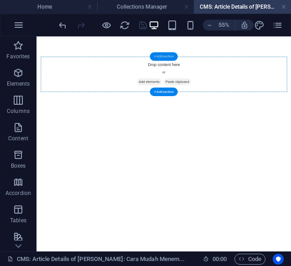
click at [164, 55] on div "+ Add section" at bounding box center [164, 56] width 28 height 9
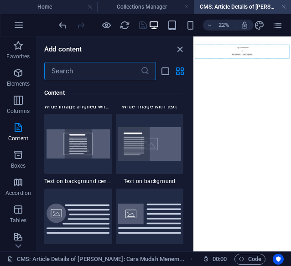
scroll to position [1965, 0]
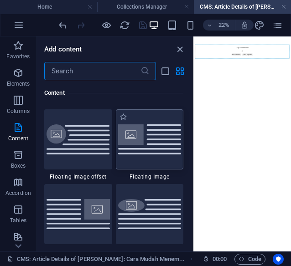
click at [155, 150] on img at bounding box center [149, 139] width 63 height 30
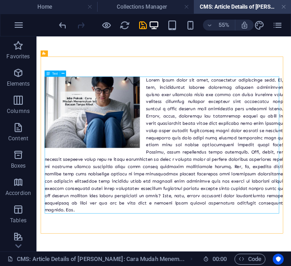
click at [236, 115] on div at bounding box center [267, 233] width 433 height 249
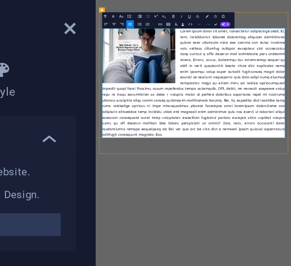
scroll to position [0, 0]
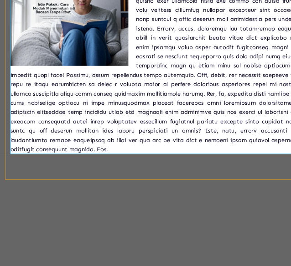
click at [215, 239] on p at bounding box center [223, 123] width 416 height 249
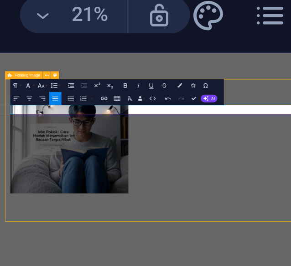
click at [203, 131] on p at bounding box center [223, 132] width 416 height 13
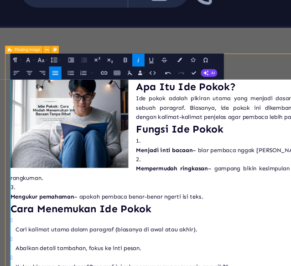
click at [193, 205] on strong "Menjadi inti bacaan" at bounding box center [232, 200] width 80 height 10
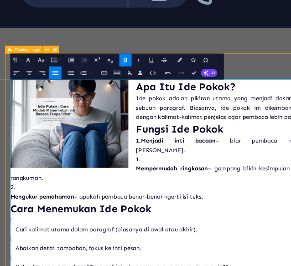
click at [200, 212] on li "Mempermudah ringkasan – gampang bikin kesimpulan atau rangkuman." at bounding box center [223, 226] width 416 height 39
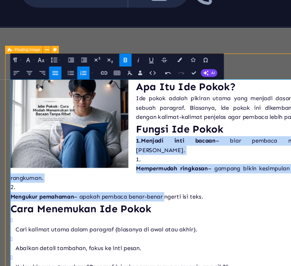
drag, startPoint x: 193, startPoint y: 196, endPoint x: 228, endPoint y: 275, distance: 86.9
click at [228, 266] on div "Apa Itu Ide Pokok? Ide pokok adalah pikiran utama yang menjadi dasar dari sebua…" at bounding box center [223, 265] width 416 height 331
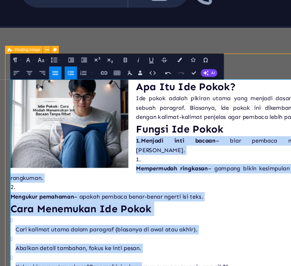
drag, startPoint x: 192, startPoint y: 202, endPoint x: 194, endPoint y: 364, distance: 161.8
click at [194, 266] on div "Apa Itu Ide Pokok? Ide pokok adalah pikiran utama yang menjadi dasar dari sebua…" at bounding box center [223, 265] width 416 height 331
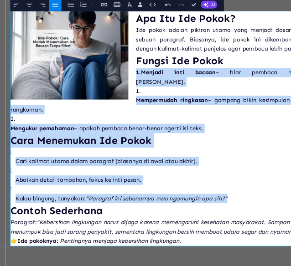
drag, startPoint x: 333, startPoint y: 296, endPoint x: 186, endPoint y: 134, distance: 218.5
click at [186, 134] on div "Apa Itu Ide Pokok? Ide pokok adalah pikiran utama yang menjadi dasar dari sebua…" at bounding box center [223, 197] width 416 height 331
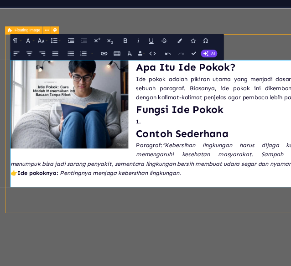
click at [220, 174] on p "1." at bounding box center [223, 167] width 416 height 13
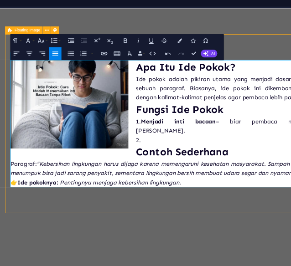
click at [257, 192] on p "2." at bounding box center [223, 193] width 416 height 13
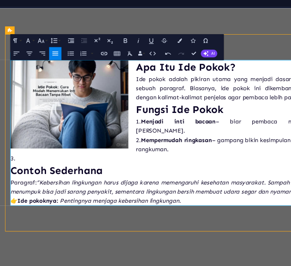
click at [46, 216] on p "3." at bounding box center [223, 219] width 416 height 13
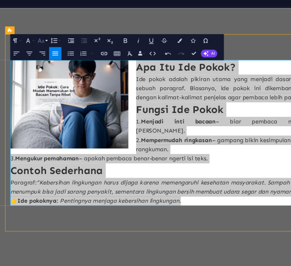
click at [210, 46] on button "Font Size" at bounding box center [210, 46] width 4 height 4
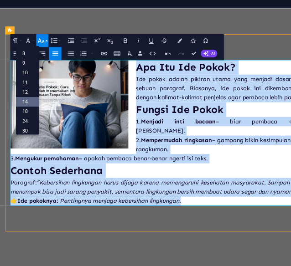
click at [206, 63] on link "14" at bounding box center [204, 64] width 7 height 3
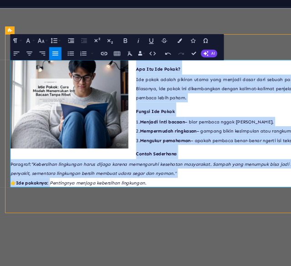
click at [290, 209] on h3 "Contoh Sederhana" at bounding box center [223, 210] width 416 height 21
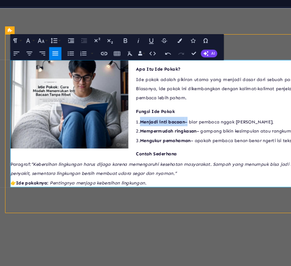
drag, startPoint x: 199, startPoint y: 167, endPoint x: 264, endPoint y: 162, distance: 64.9
click at [264, 162] on p "1. Menjadi inti bacaan – biar pembaca nggak salah paham." at bounding box center [223, 167] width 416 height 13
click at [235, 46] on icon "button" at bounding box center [234, 46] width 1 height 1
click at [201, 183] on strong "Mempermudah ringkasan" at bounding box center [237, 181] width 80 height 8
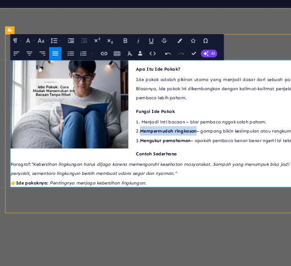
drag, startPoint x: 201, startPoint y: 183, endPoint x: 276, endPoint y: 183, distance: 75.2
click at [276, 183] on strong "Mempermudah ringkasan" at bounding box center [237, 181] width 80 height 8
click at [233, 46] on icon "button" at bounding box center [234, 46] width 2 height 2
drag, startPoint x: 198, startPoint y: 192, endPoint x: 242, endPoint y: 191, distance: 44.2
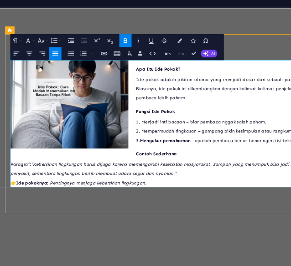
click at [201, 193] on strong "Mengukur pemahaman" at bounding box center [233, 195] width 72 height 8
drag, startPoint x: 201, startPoint y: 193, endPoint x: 270, endPoint y: 194, distance: 69.7
click at [234, 46] on icon "button" at bounding box center [234, 46] width 2 height 2
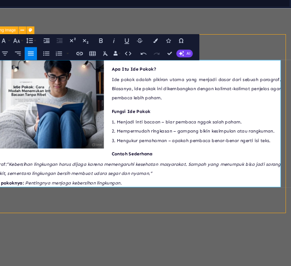
click at [391, 196] on p "3. Mengukur pemahaman – apakah pembaca benar-benar ngerti isi teks." at bounding box center [198, 193] width 416 height 13
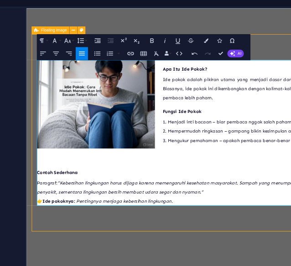
click at [54, 227] on h3 "Contoh Sederhana" at bounding box center [249, 237] width 416 height 21
click at [235, 45] on icon "button" at bounding box center [234, 46] width 2 height 2
click at [126, 232] on h3 "Contoh Sederhana" at bounding box center [249, 237] width 416 height 21
click at [61, 232] on h3 "Contoh Sederhana" at bounding box center [249, 237] width 416 height 21
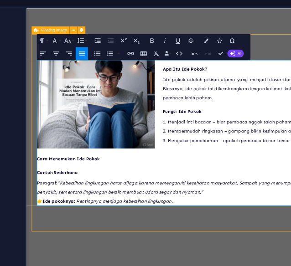
click at [138, 220] on p "Cara Menemukan Ide Pokok" at bounding box center [249, 219] width 416 height 13
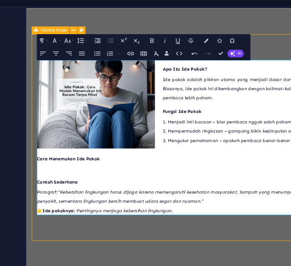
click at [52, 232] on p "​" at bounding box center [249, 233] width 416 height 13
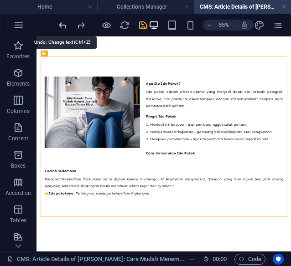
click at [63, 24] on icon "undo" at bounding box center [62, 25] width 10 height 10
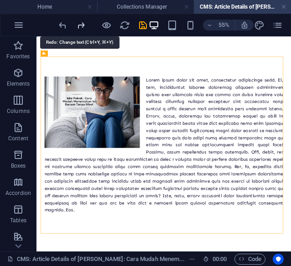
click at [77, 24] on icon "redo" at bounding box center [81, 25] width 10 height 10
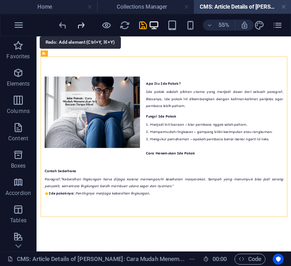
click at [77, 24] on icon "redo" at bounding box center [81, 25] width 10 height 10
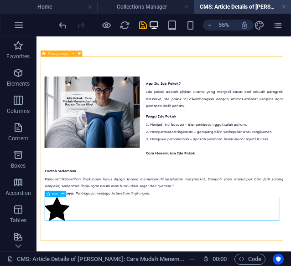
click at [65, 194] on button at bounding box center [63, 194] width 6 height 6
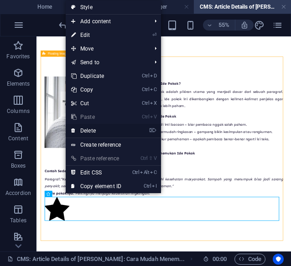
click at [89, 130] on link "⌦ Delete" at bounding box center [96, 131] width 61 height 14
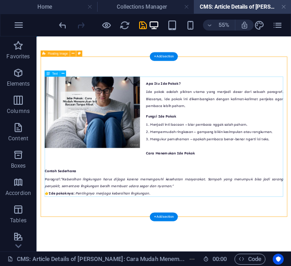
click at [269, 227] on div "Apa Itu Ide Pokok? Ide pokok adalah pikiran utama yang menjadi dasar dari sebua…" at bounding box center [267, 218] width 433 height 219
click at [251, 232] on div "Apa Itu Ide Pokok? Ide pokok adalah pikiran utama yang menjadi dasar dari sebua…" at bounding box center [267, 218] width 433 height 219
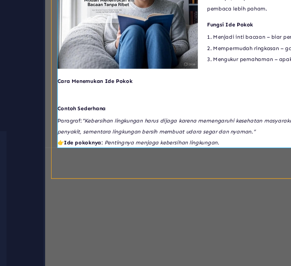
click at [70, 123] on p at bounding box center [267, 127] width 416 height 13
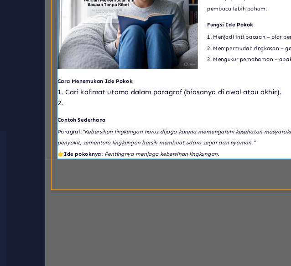
click at [86, 144] on p "2." at bounding box center [267, 140] width 416 height 13
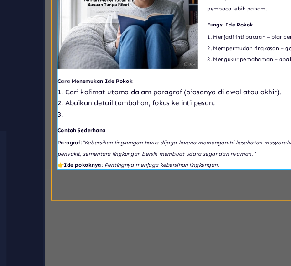
click at [86, 154] on p "3." at bounding box center [267, 153] width 416 height 13
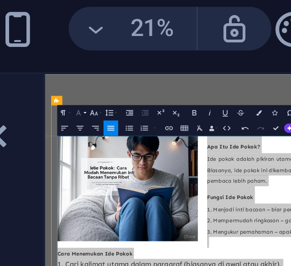
click at [207, 46] on button "Font Family" at bounding box center [206, 46] width 4 height 4
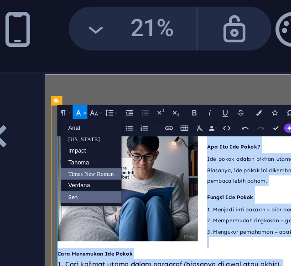
click at [208, 61] on link "Times New Roman" at bounding box center [208, 61] width 15 height 3
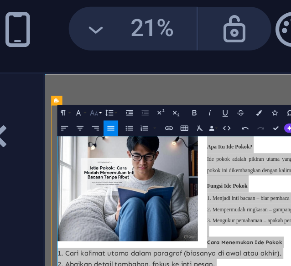
click at [211, 46] on button "Font Size" at bounding box center [210, 46] width 4 height 4
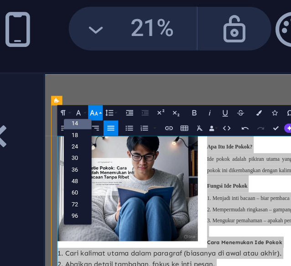
scroll to position [73, 0]
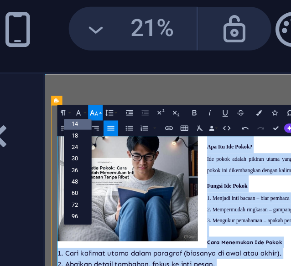
click at [206, 49] on link "14" at bounding box center [204, 48] width 7 height 3
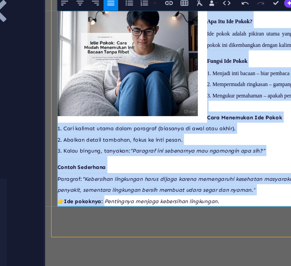
click at [237, 197] on h3 "Contoh Sederhana" at bounding box center [267, 205] width 416 height 21
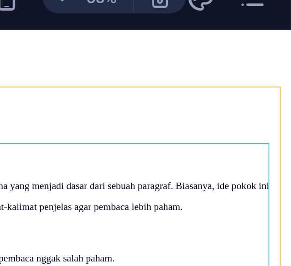
scroll to position [0, 0]
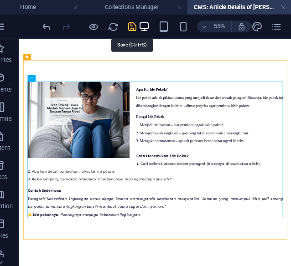
click at [142, 26] on icon "save" at bounding box center [143, 25] width 10 height 10
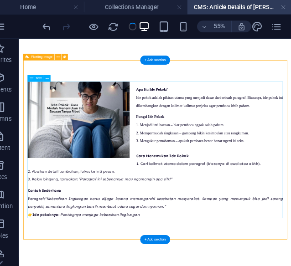
click at [226, 235] on div "Apa Itu Ide Pokok? Ide pokok adalah pikiran utama yang menjadi dasar dari sebua…" at bounding box center [249, 227] width 433 height 232
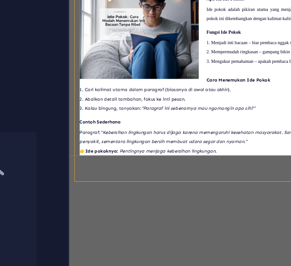
click at [267, 128] on p at bounding box center [291, 123] width 416 height 13
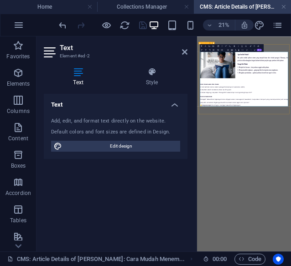
click at [143, 26] on div at bounding box center [102, 25] width 91 height 15
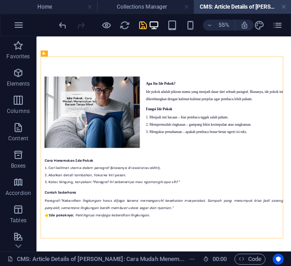
click at [152, 47] on div "Apa Itu Ide Pokok? Ide pokok adalah pikiran utama yang menjadi dasar dari sebua…" at bounding box center [267, 238] width 463 height 404
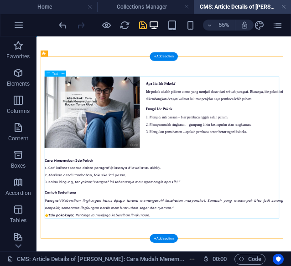
click at [160, 266] on div "Apa Itu Ide Pokok? Ide pokok adalah pikiran utama yang menjadi dasar dari sebua…" at bounding box center [267, 238] width 433 height 258
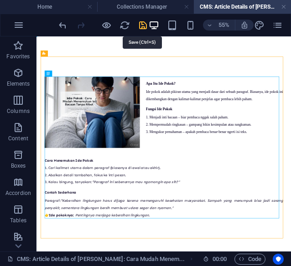
click at [139, 26] on icon "save" at bounding box center [143, 25] width 10 height 10
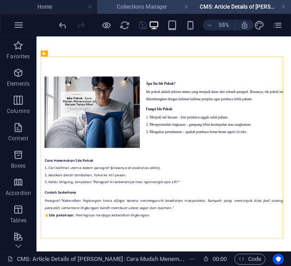
click at [153, 5] on h4 "Collections Manager" at bounding box center [145, 7] width 97 height 10
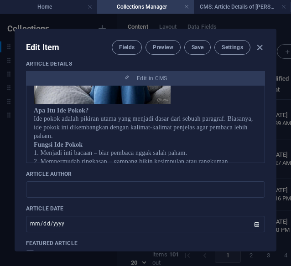
scroll to position [80, 0]
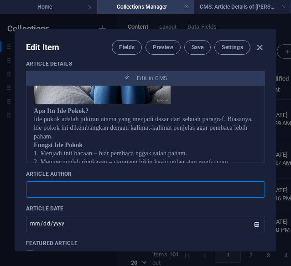
click at [92, 188] on input "text" at bounding box center [145, 189] width 239 height 16
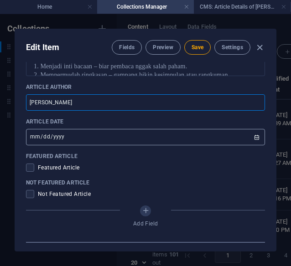
scroll to position [506, 0]
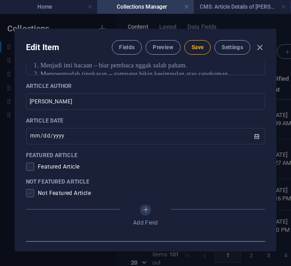
click at [31, 193] on span at bounding box center [30, 193] width 8 height 8
click at [31, 193] on input "checkbox" at bounding box center [32, 193] width 12 height 8
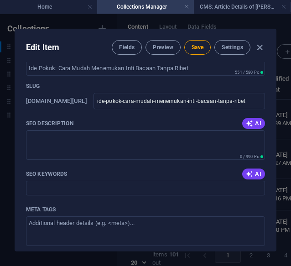
scroll to position [728, 0]
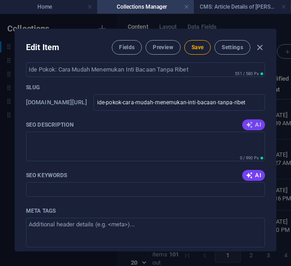
click at [256, 124] on span "AI" at bounding box center [253, 124] width 15 height 7
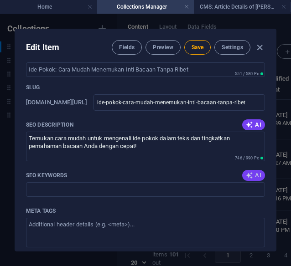
click at [249, 178] on button "AI" at bounding box center [253, 175] width 23 height 11
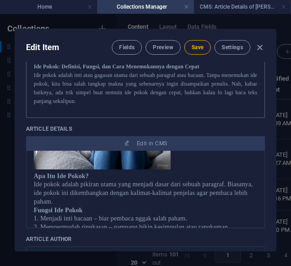
scroll to position [348, 0]
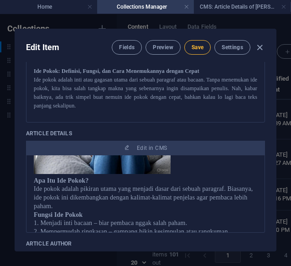
click at [196, 42] on button "Save" at bounding box center [197, 47] width 26 height 15
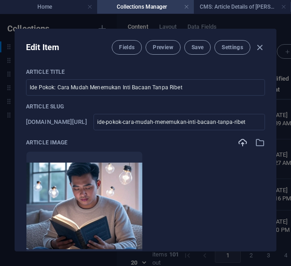
scroll to position [0, 0]
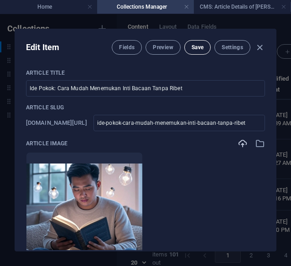
click at [206, 46] on button "Save" at bounding box center [197, 47] width 26 height 15
click at [258, 46] on icon "button" at bounding box center [259, 47] width 10 height 10
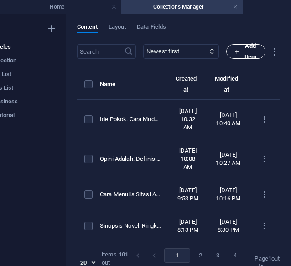
click at [247, 46] on span "Add Item" at bounding box center [246, 52] width 24 height 22
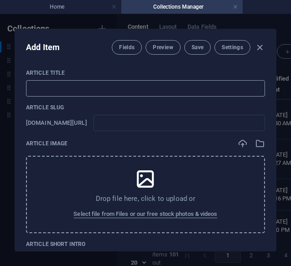
click at [62, 88] on input "text" at bounding box center [145, 88] width 239 height 16
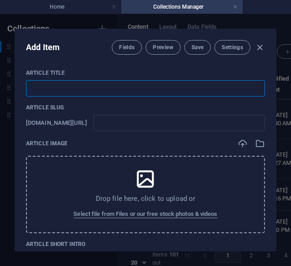
paste input "ontoh Parafrase: Cara Mengubah Kalimat Tanpa Mengubah Makna"
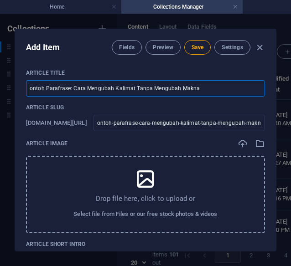
click at [34, 87] on input "ontoh Parafrase: Cara Mengubah Kalimat Tanpa Mengubah Makna" at bounding box center [145, 88] width 239 height 16
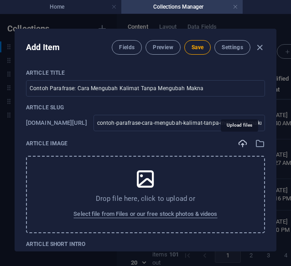
click at [238, 142] on icon "button" at bounding box center [242, 144] width 10 height 10
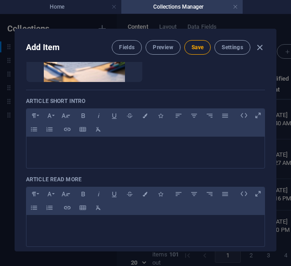
scroll to position [180, 0]
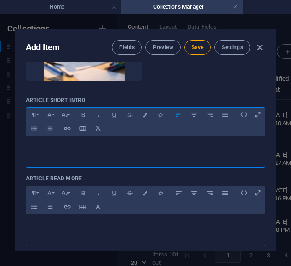
click at [68, 153] on div at bounding box center [145, 149] width 238 height 27
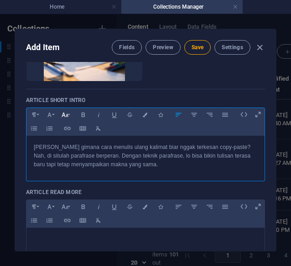
click at [64, 114] on icon "button" at bounding box center [65, 114] width 8 height 11
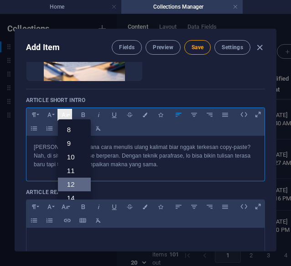
scroll to position [65, 0]
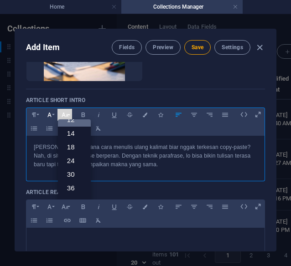
click at [52, 114] on icon "button" at bounding box center [50, 114] width 8 height 11
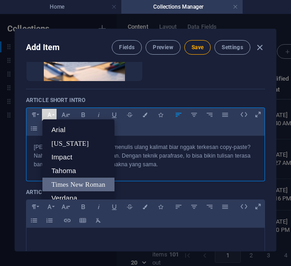
click at [73, 180] on link "Times New Roman" at bounding box center [78, 185] width 72 height 14
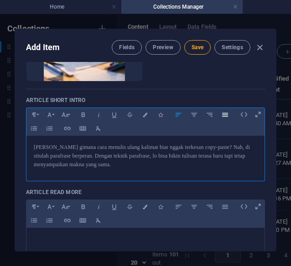
click at [228, 111] on icon "button" at bounding box center [225, 114] width 8 height 11
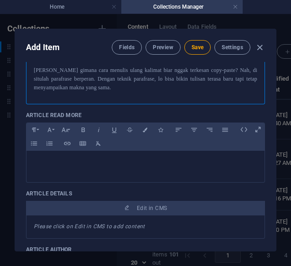
scroll to position [268, 0]
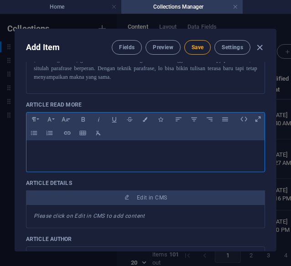
click at [136, 155] on p at bounding box center [145, 152] width 223 height 9
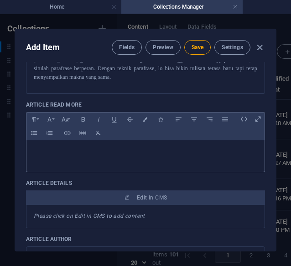
click at [50, 155] on p at bounding box center [145, 152] width 223 height 9
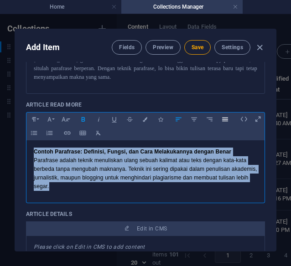
click at [225, 118] on icon "button" at bounding box center [225, 119] width 8 height 11
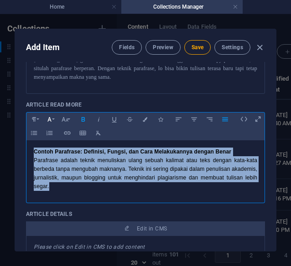
click at [53, 120] on button "Font Family" at bounding box center [49, 119] width 15 height 12
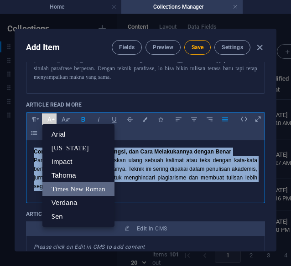
click at [78, 188] on link "Times New Roman" at bounding box center [78, 189] width 72 height 14
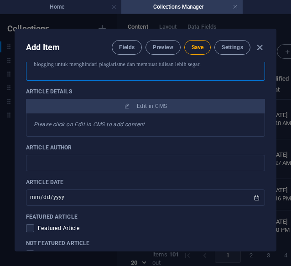
scroll to position [382, 0]
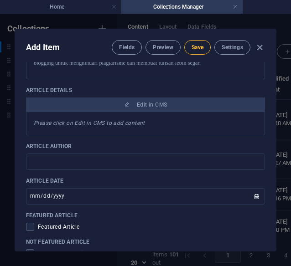
click at [204, 46] on button "Save" at bounding box center [197, 47] width 26 height 15
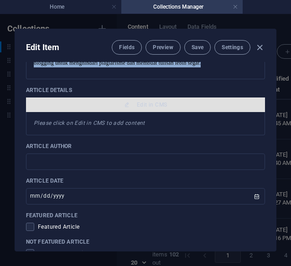
click at [147, 98] on button "Edit in CMS" at bounding box center [145, 105] width 239 height 15
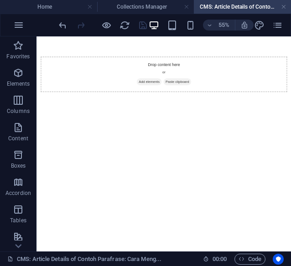
scroll to position [0, 0]
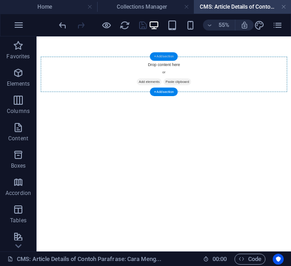
click at [170, 56] on div "+ Add section" at bounding box center [164, 56] width 28 height 9
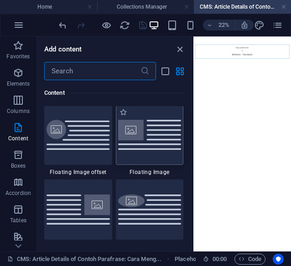
scroll to position [1969, 0]
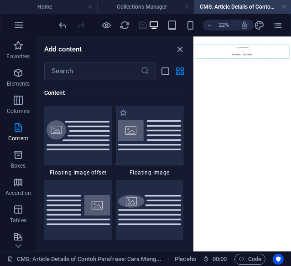
click at [160, 153] on div at bounding box center [150, 135] width 68 height 60
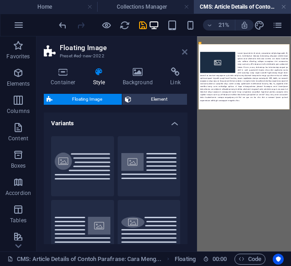
click at [186, 54] on icon at bounding box center [184, 51] width 5 height 7
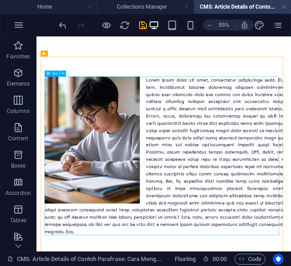
click at [395, 171] on div at bounding box center [267, 253] width 433 height 289
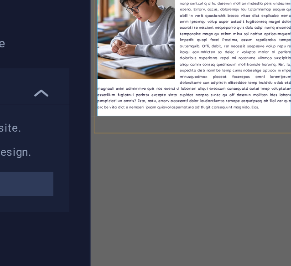
scroll to position [0, 0]
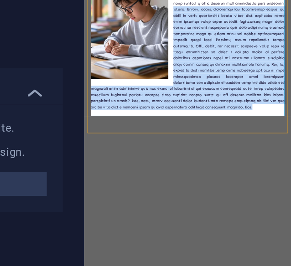
drag, startPoint x: 276, startPoint y: 312, endPoint x: 274, endPoint y: 84, distance: 228.4
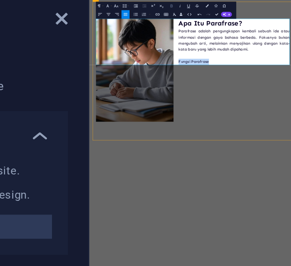
click at [233, 47] on icon "button" at bounding box center [234, 46] width 2 height 2
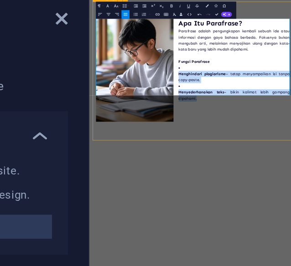
drag, startPoint x: 335, startPoint y: 207, endPoint x: 282, endPoint y: 165, distance: 67.4
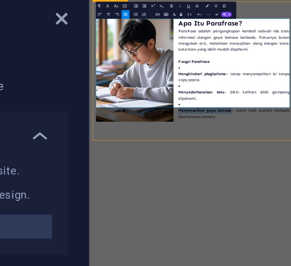
drag, startPoint x: 281, startPoint y: 215, endPoint x: 392, endPoint y: 215, distance: 111.2
click at [235, 46] on button "Bold" at bounding box center [234, 46] width 4 height 4
click at [235, 46] on icon "button" at bounding box center [234, 46] width 2 height 2
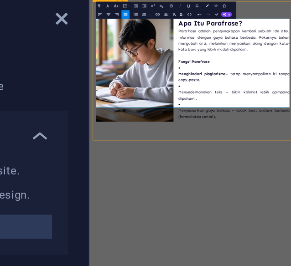
click at [235, 45] on icon "button" at bounding box center [234, 46] width 2 height 2
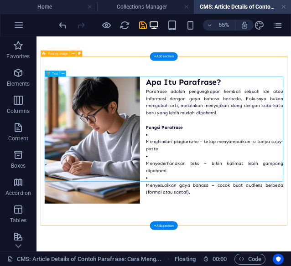
click at [410, 229] on div "Apa Itu Parafrase? Parafrase adalah pengungkapan kembali sebuah ide atau inform…" at bounding box center [267, 224] width 433 height 231
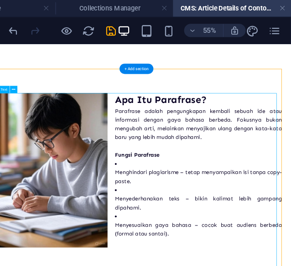
scroll to position [77, 0]
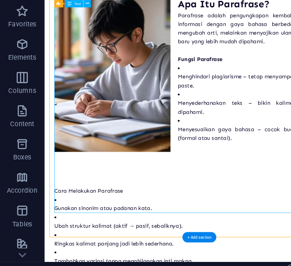
click at [337, 166] on div "Apa Itu Parafrase? Parafrase adalah pengungkapan kembali sebuah ide atau inform…" at bounding box center [275, 203] width 433 height 414
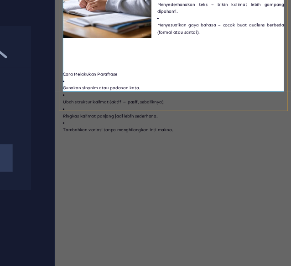
scroll to position [0, 0]
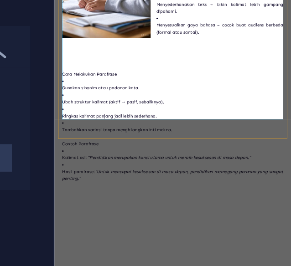
click at [185, 266] on html "Apa Itu Parafrase? Parafrase adalah pengungkapan kembali sebuah ide atau inform…" at bounding box center [276, 200] width 445 height 639
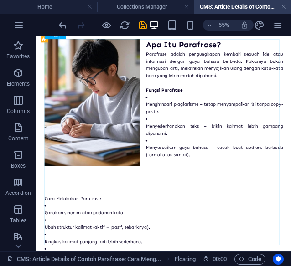
scroll to position [129, 0]
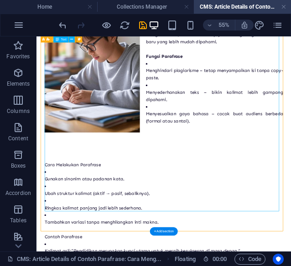
click at [324, 231] on div "Apa Itu Parafrase? Parafrase adalah pengungkapan kembali sebuah ide atau inform…" at bounding box center [267, 226] width 433 height 493
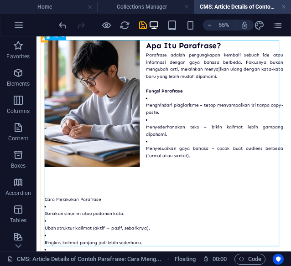
scroll to position [129, 0]
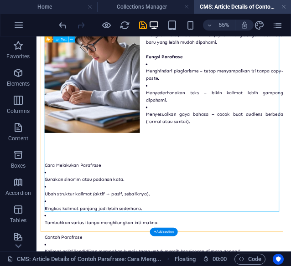
click at [327, 207] on div "Apa Itu Parafrase? Parafrase adalah pengungkapan kembali sebuah ide atau inform…" at bounding box center [267, 227] width 433 height 493
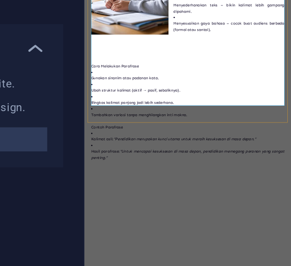
scroll to position [0, 0]
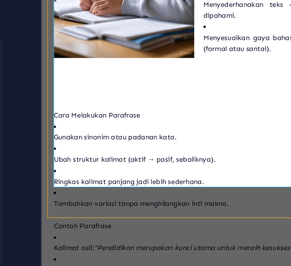
click at [166, 165] on p "Cara Melakukan Parafrase" at bounding box center [264, 171] width 416 height 13
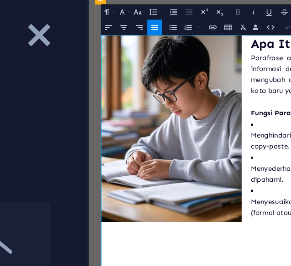
click at [235, 46] on icon "button" at bounding box center [234, 46] width 2 height 2
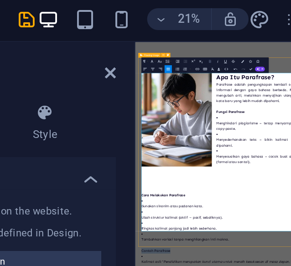
click at [234, 46] on icon "button" at bounding box center [234, 46] width 2 height 2
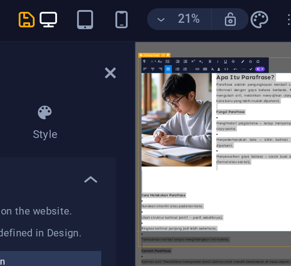
click at [207, 46] on button "Font Family" at bounding box center [206, 46] width 4 height 4
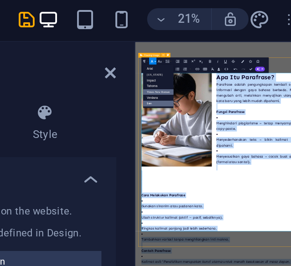
click at [209, 61] on link "Times New Roman" at bounding box center [208, 61] width 15 height 3
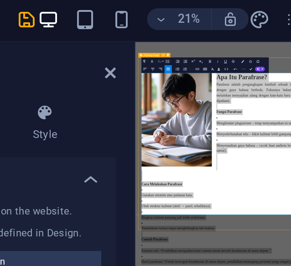
click at [210, 45] on icon "button" at bounding box center [209, 46] width 2 height 2
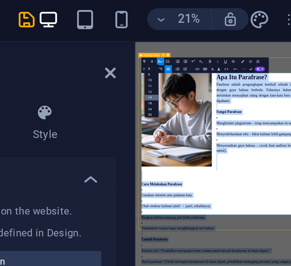
click at [206, 63] on link "14" at bounding box center [204, 64] width 7 height 3
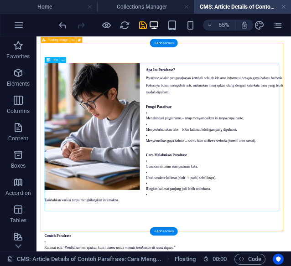
scroll to position [24, 0]
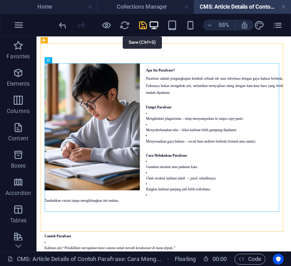
click at [139, 24] on icon "save" at bounding box center [143, 25] width 10 height 10
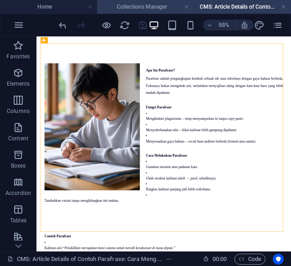
click at [141, 7] on h4 "Collections Manager" at bounding box center [145, 7] width 97 height 10
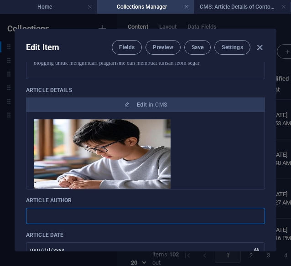
click at [159, 216] on input "text" at bounding box center [145, 216] width 239 height 16
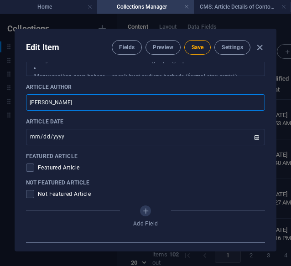
scroll to position [503, 0]
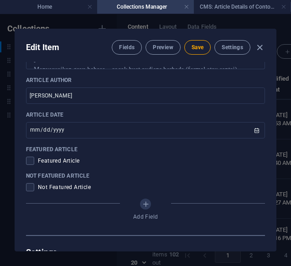
click at [79, 184] on span "Not Featured Article" at bounding box center [64, 187] width 53 height 7
click at [46, 189] on span "Not Featured Article" at bounding box center [64, 187] width 53 height 7
click at [33, 187] on span at bounding box center [30, 187] width 8 height 8
click at [33, 187] on input "checkbox" at bounding box center [32, 187] width 12 height 8
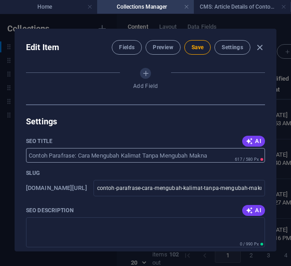
scroll to position [636, 0]
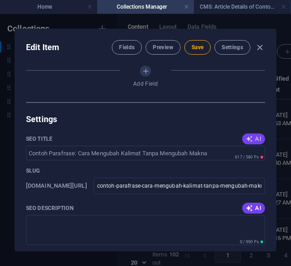
click at [251, 135] on span "AI" at bounding box center [253, 138] width 15 height 7
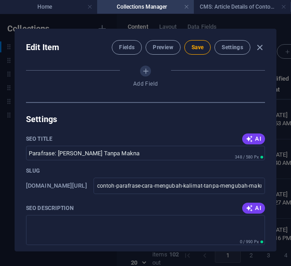
click at [252, 205] on span "AI" at bounding box center [253, 208] width 15 height 7
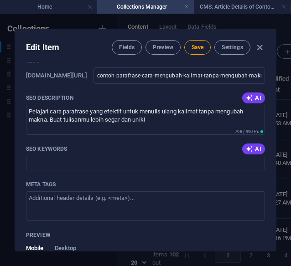
scroll to position [747, 0]
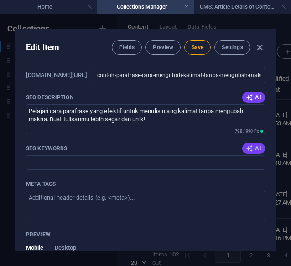
click at [253, 149] on span "AI" at bounding box center [253, 148] width 15 height 7
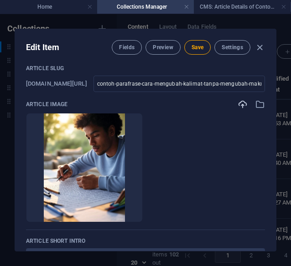
scroll to position [0, 0]
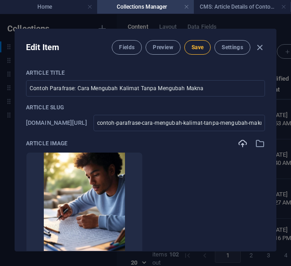
click at [192, 42] on button "Save" at bounding box center [197, 47] width 26 height 15
click at [257, 48] on icon "button" at bounding box center [259, 47] width 10 height 10
